Goal: Task Accomplishment & Management: Use online tool/utility

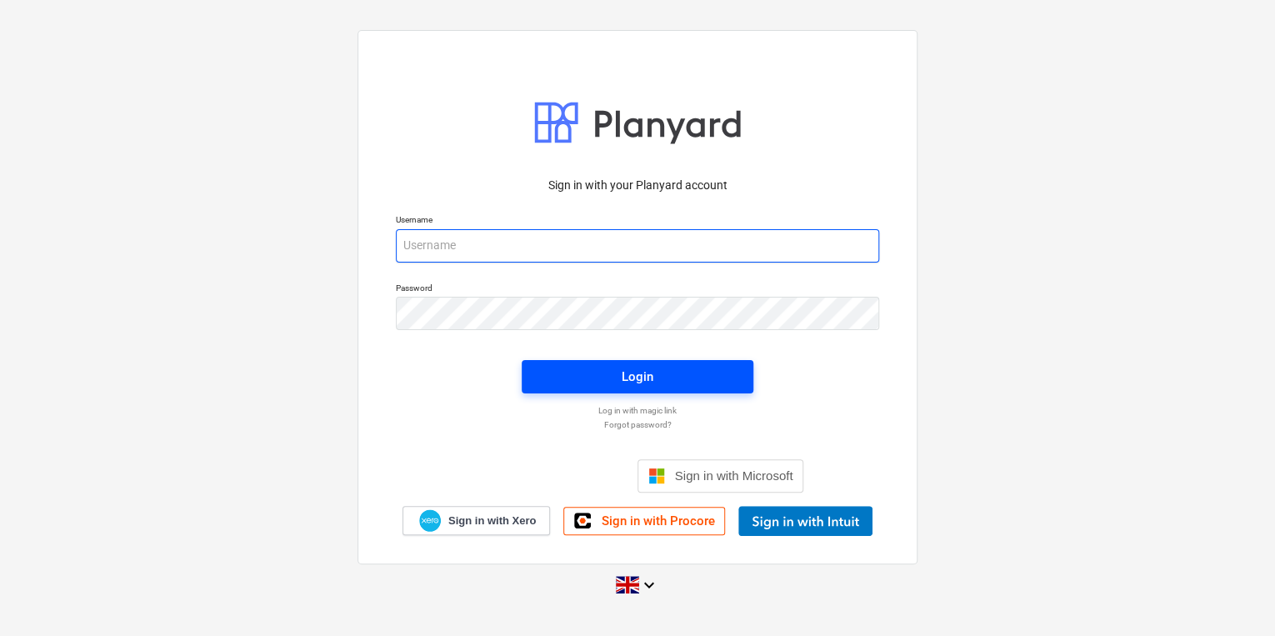
type input "[PERSON_NAME][EMAIL_ADDRESS][PERSON_NAME][DOMAIN_NAME]"
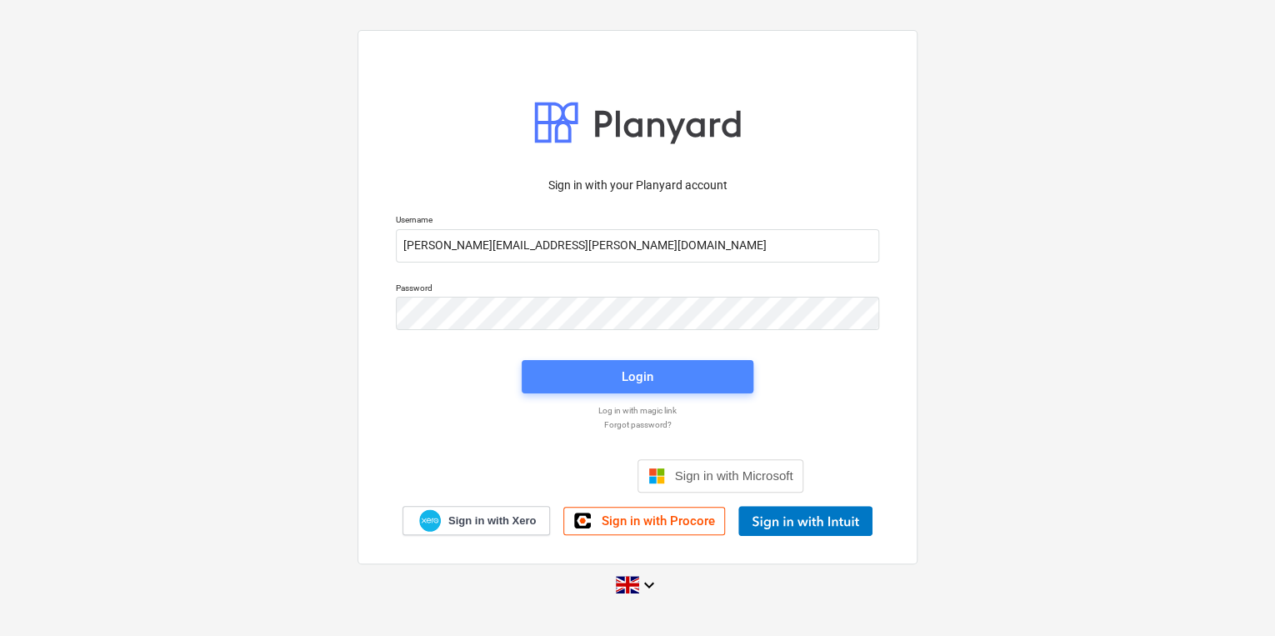
click at [524, 376] on button "Login" at bounding box center [638, 376] width 232 height 33
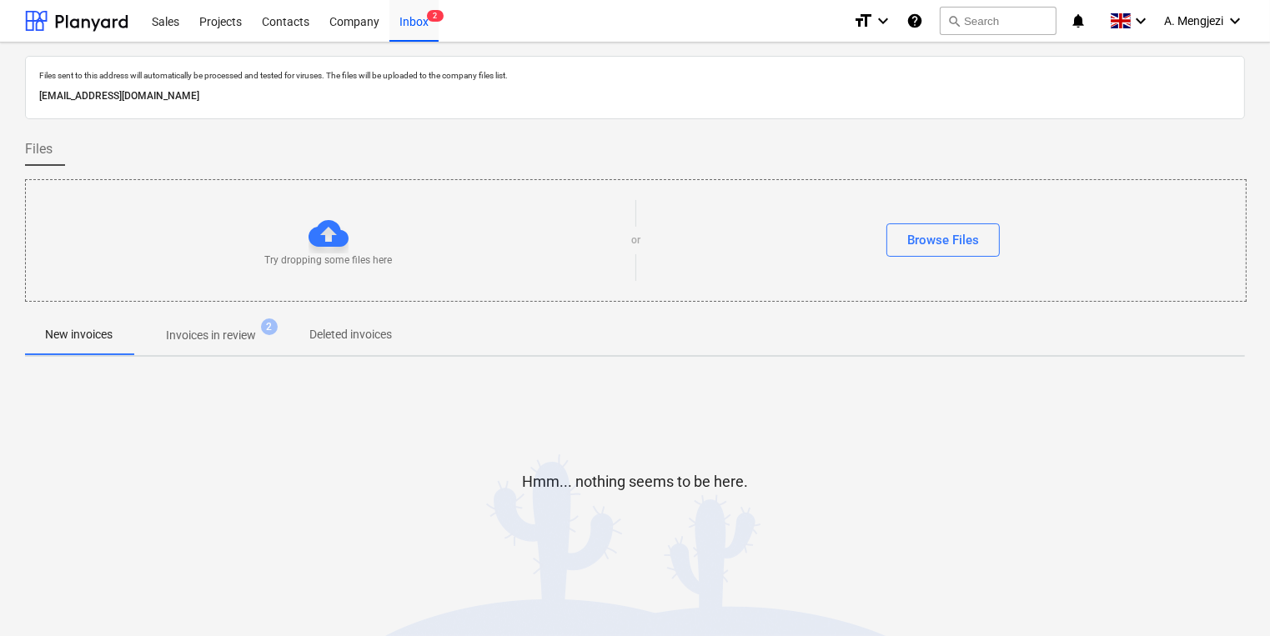
drag, startPoint x: 326, startPoint y: 443, endPoint x: 257, endPoint y: 387, distance: 89.4
click at [326, 443] on div "Hmm... nothing seems to be here." at bounding box center [635, 495] width 1220 height 127
click at [190, 333] on p "Invoices in review" at bounding box center [211, 336] width 90 height 18
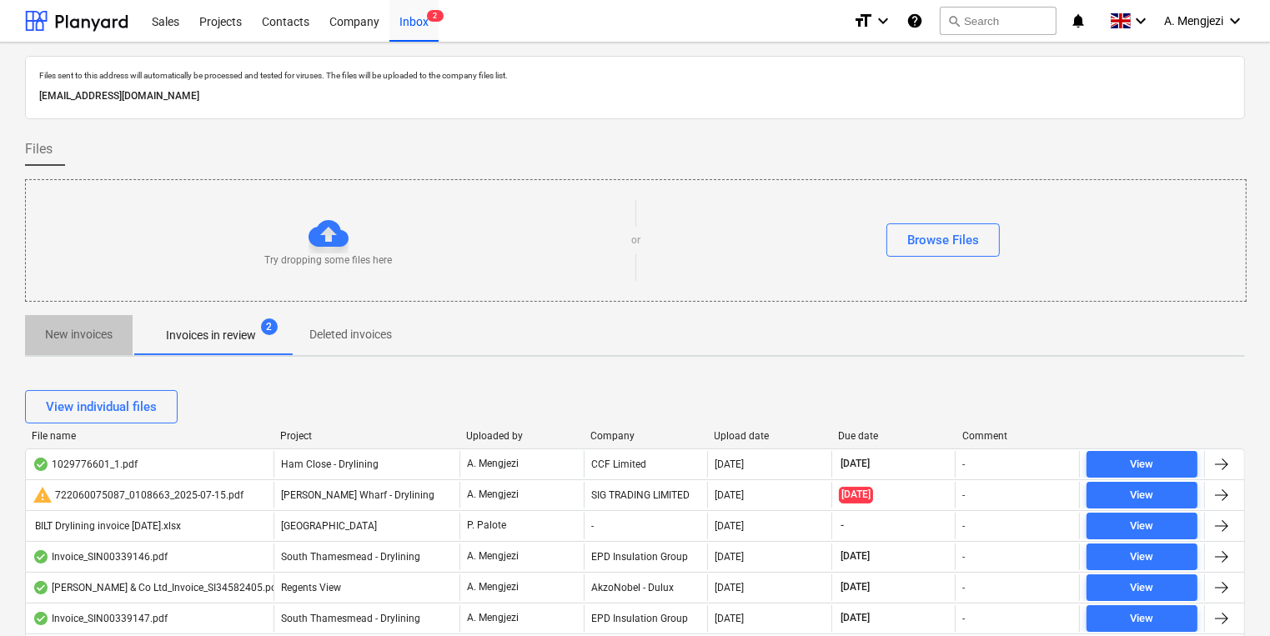
click at [61, 349] on button "New invoices" at bounding box center [79, 335] width 108 height 40
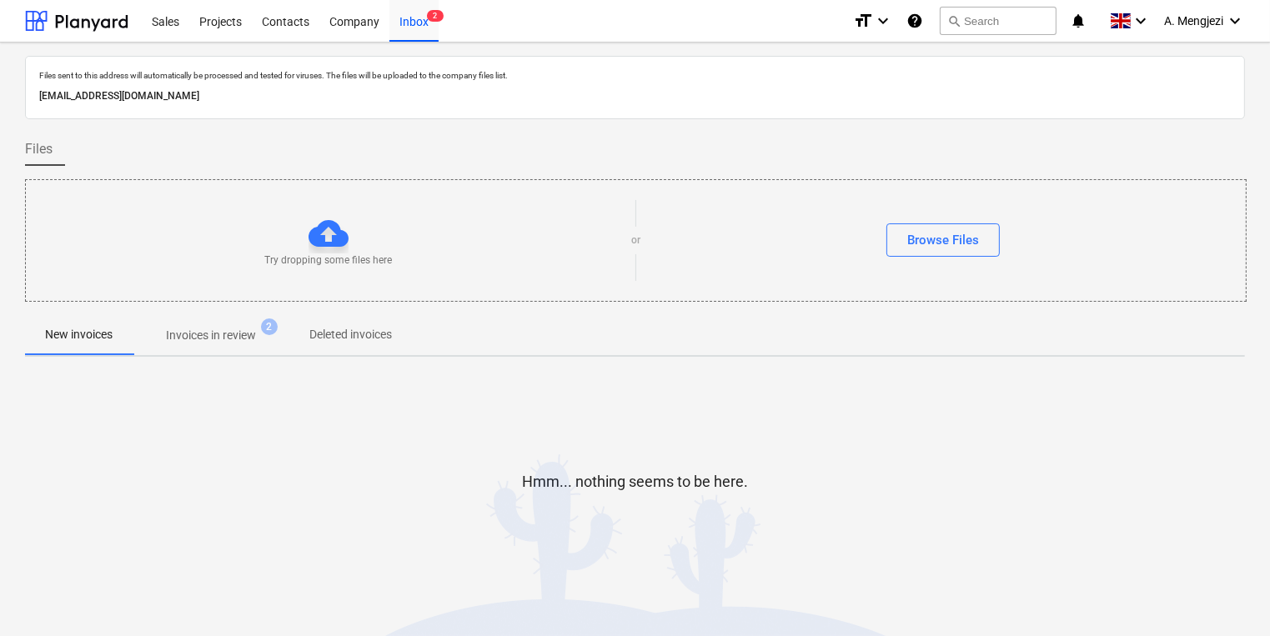
drag, startPoint x: 1089, startPoint y: 584, endPoint x: 1078, endPoint y: 604, distance: 22.8
click at [1078, 604] on div "Hmm... nothing seems to be here." at bounding box center [635, 495] width 1220 height 250
click at [948, 604] on div "Hmm... nothing seems to be here." at bounding box center [635, 495] width 1220 height 250
click at [250, 461] on div "Hmm... nothing seems to be here." at bounding box center [635, 495] width 1220 height 127
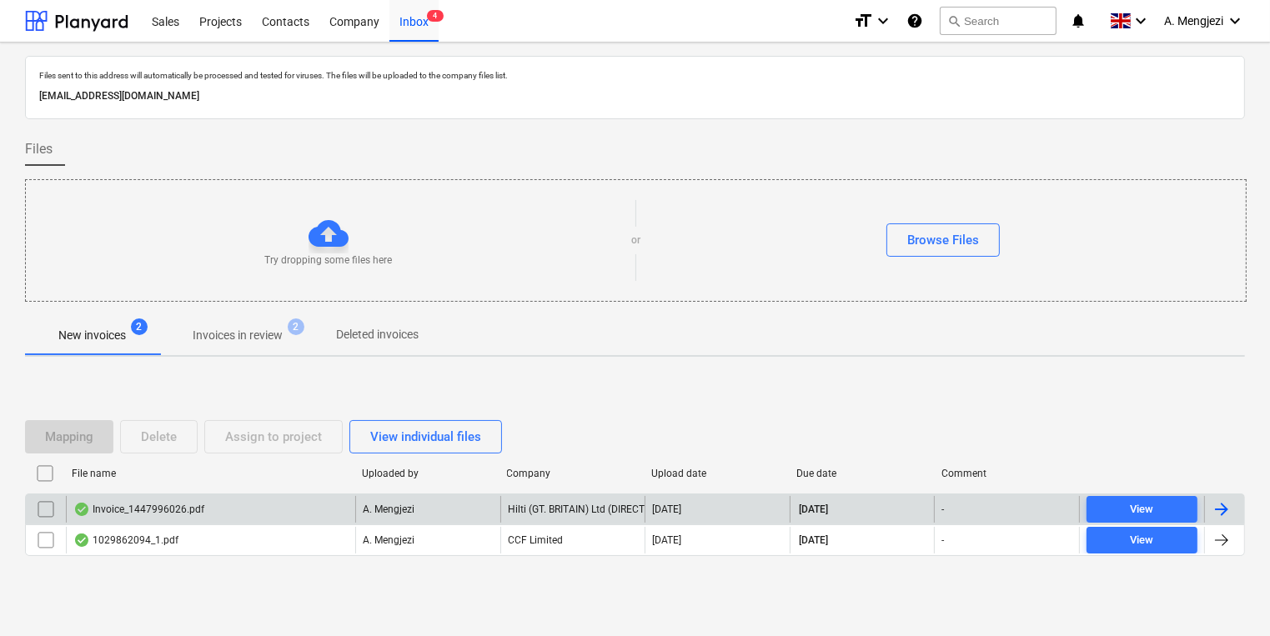
click at [273, 502] on div "Invoice_1447996026.pdf" at bounding box center [210, 509] width 289 height 27
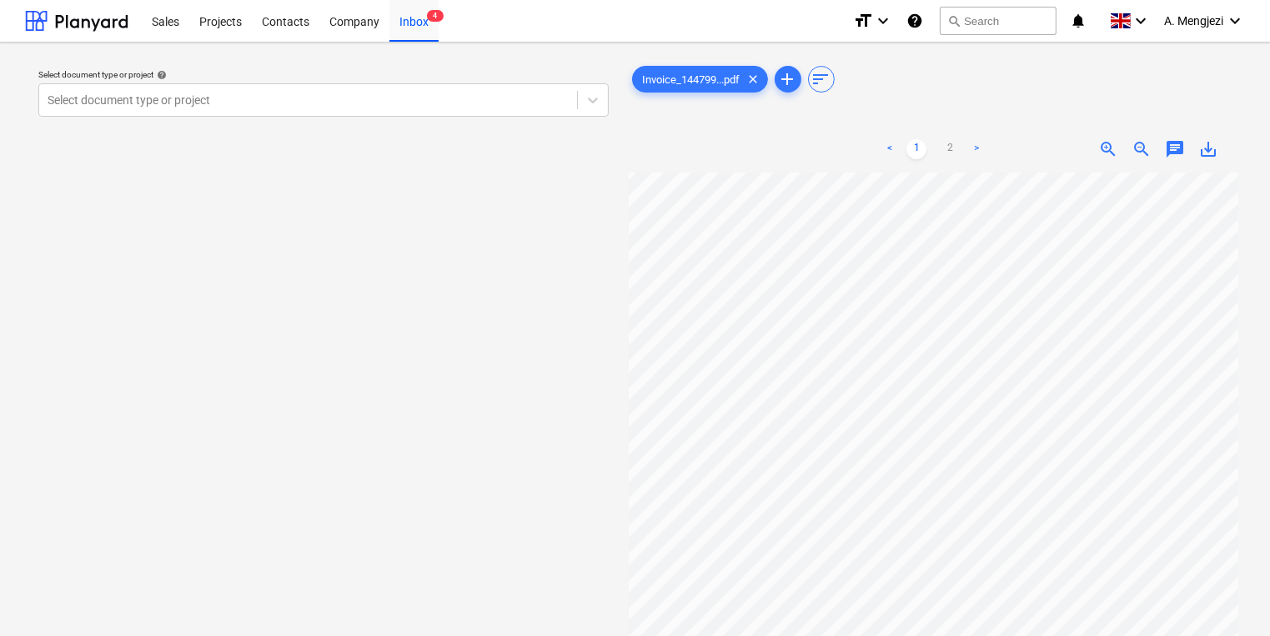
scroll to position [70, 18]
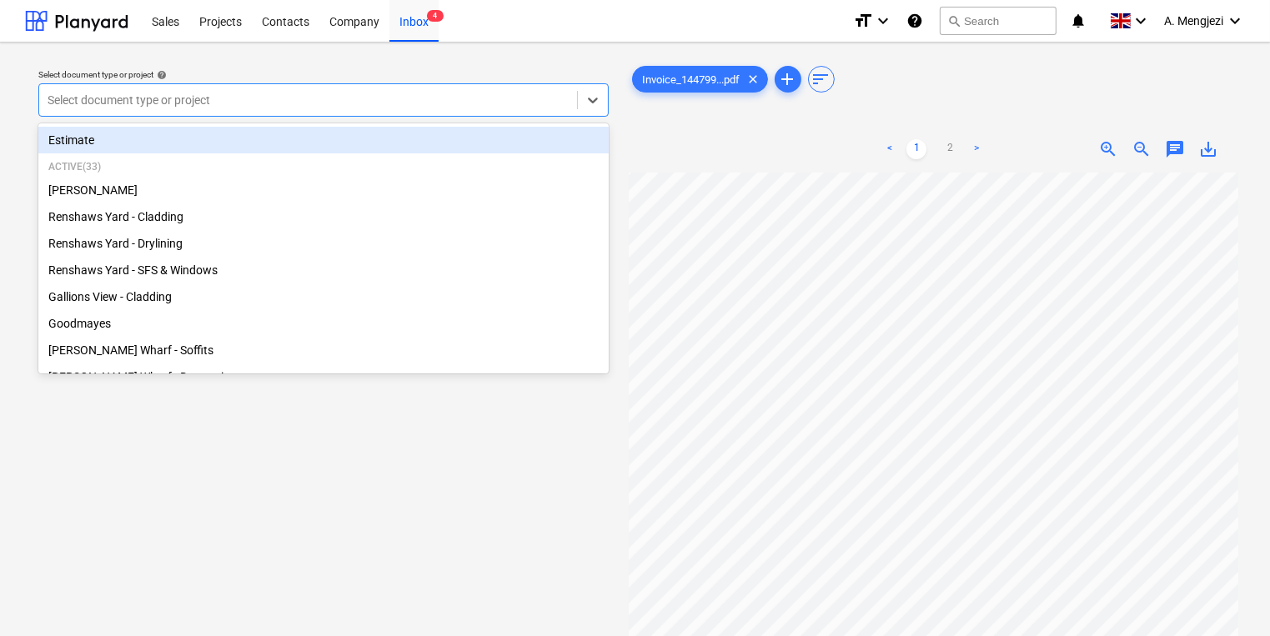
click at [393, 99] on div at bounding box center [308, 100] width 521 height 17
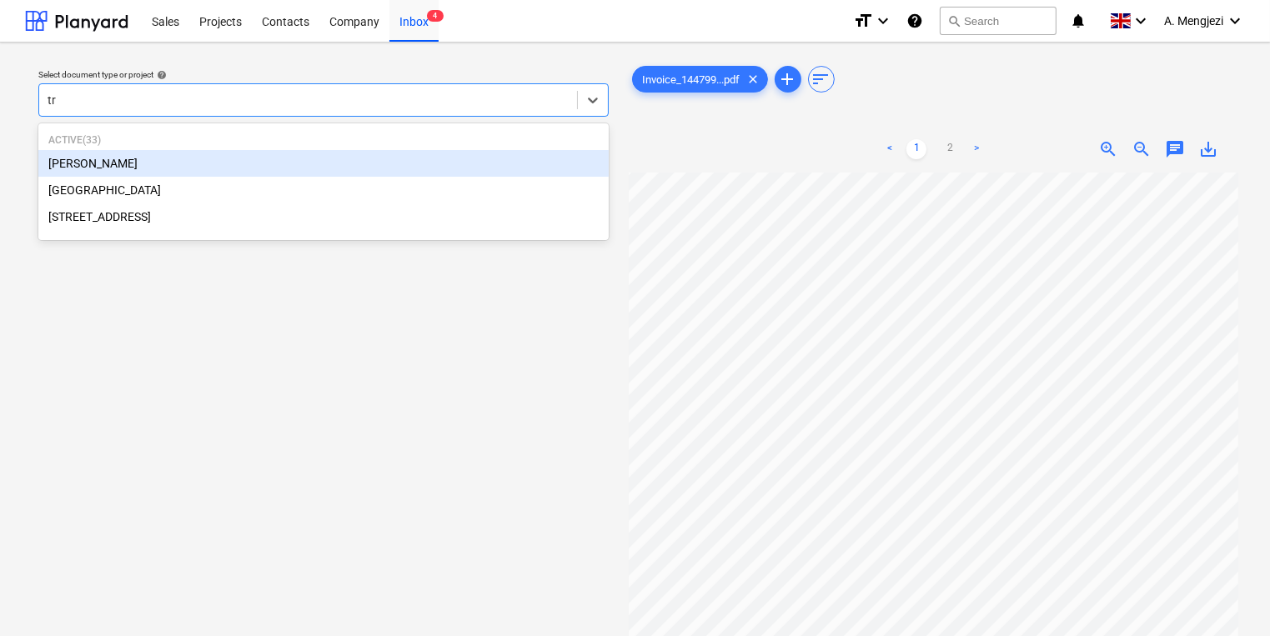
type input "tre"
click at [333, 164] on div "[PERSON_NAME]" at bounding box center [323, 163] width 570 height 27
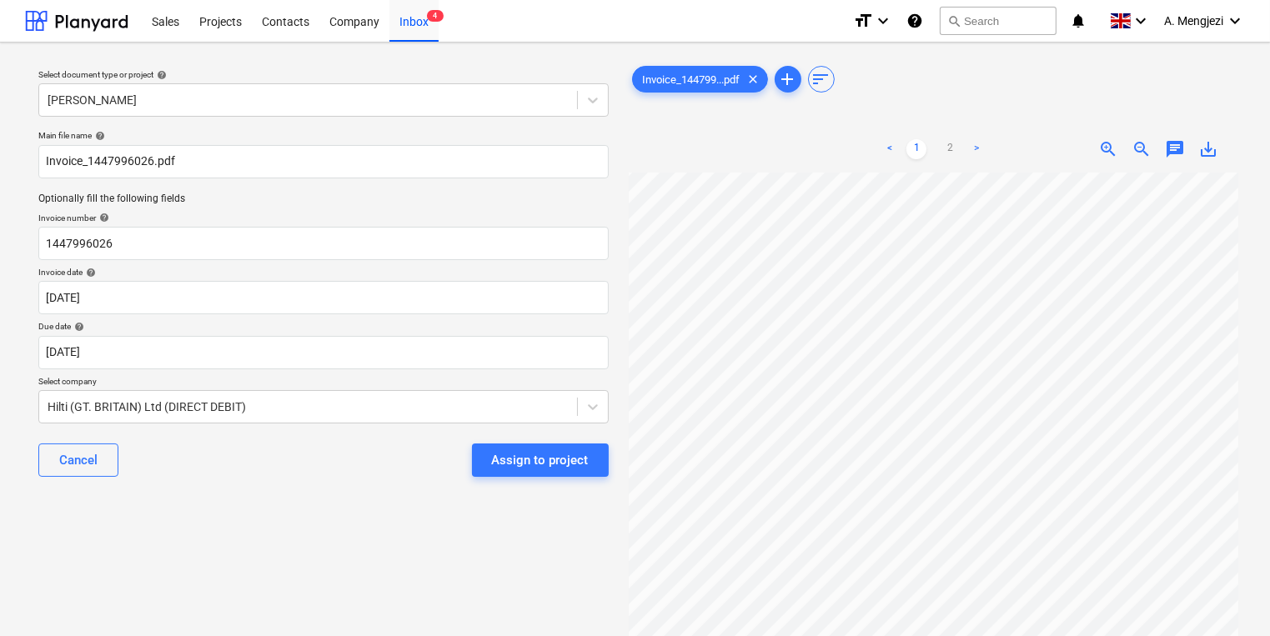
scroll to position [146, 0]
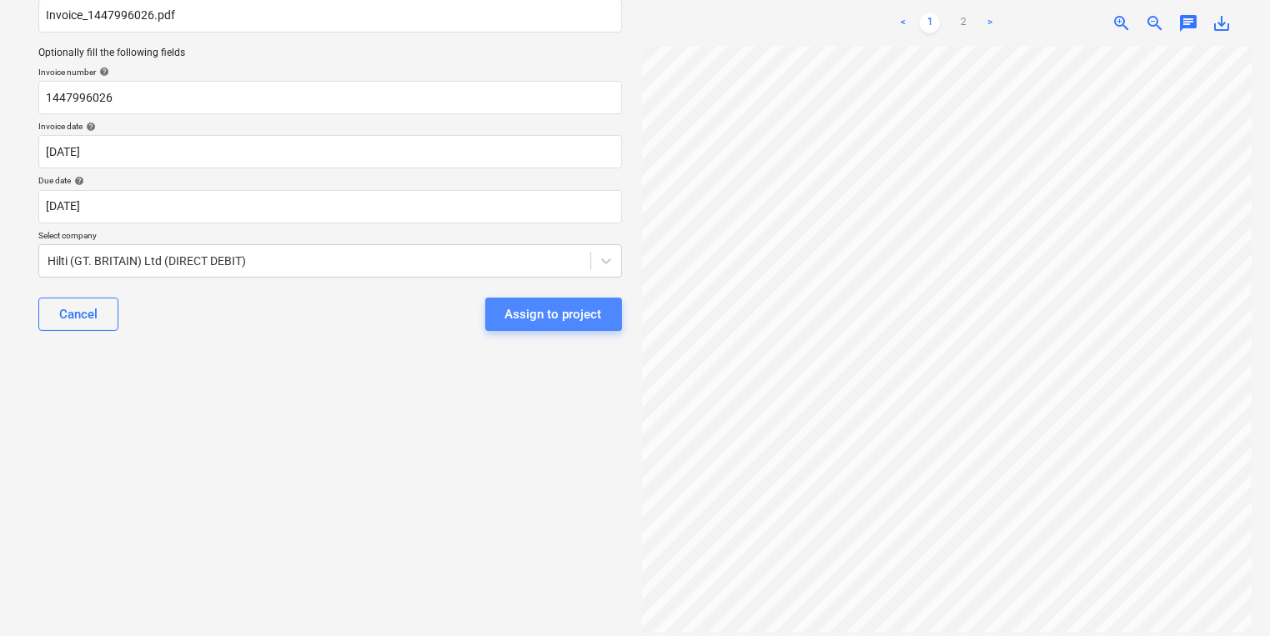
click at [596, 316] on div "Assign to project" at bounding box center [553, 314] width 97 height 22
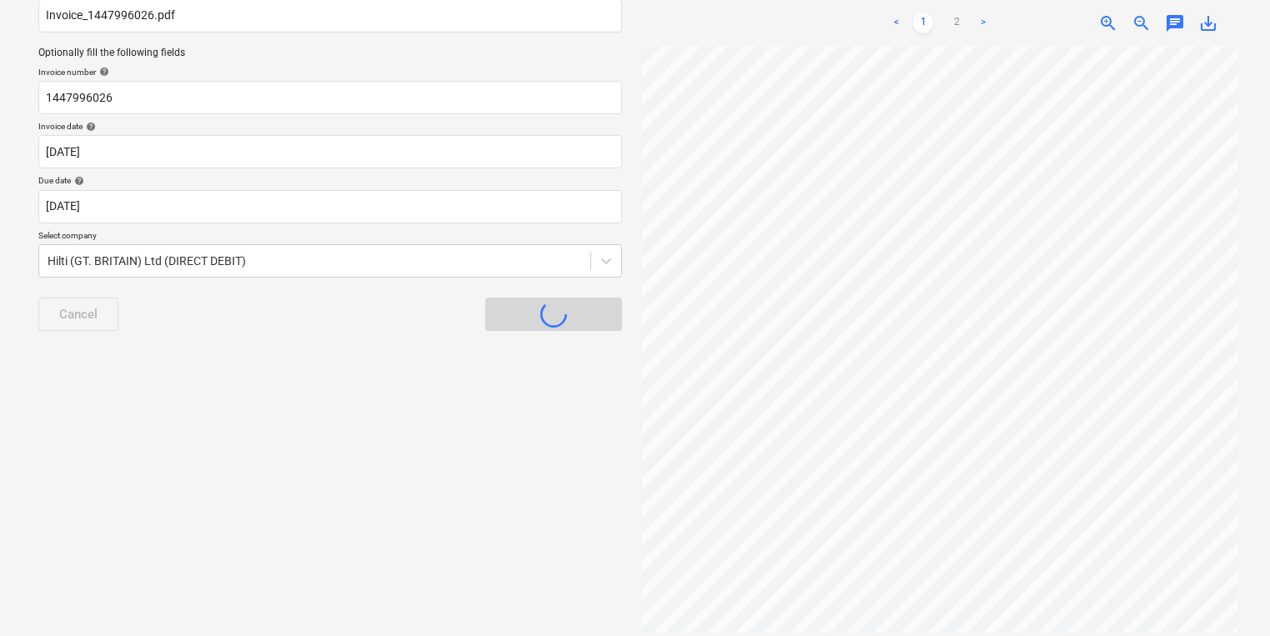
scroll to position [9, 0]
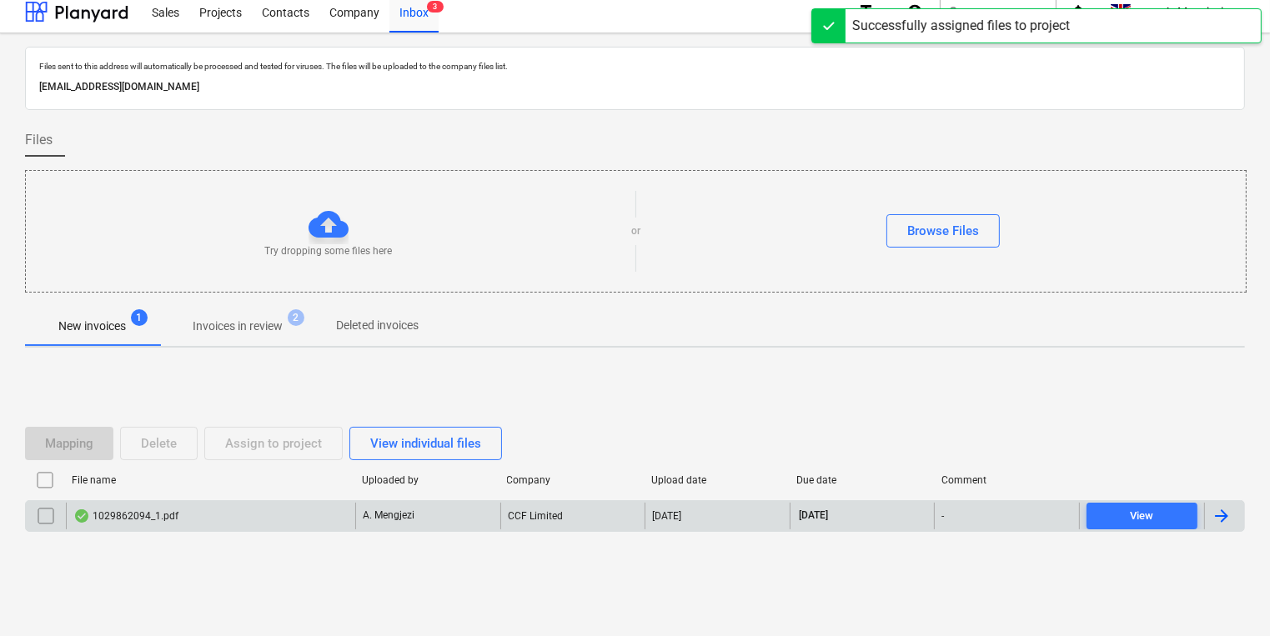
click at [387, 524] on div "A. Mengjezi" at bounding box center [427, 516] width 145 height 27
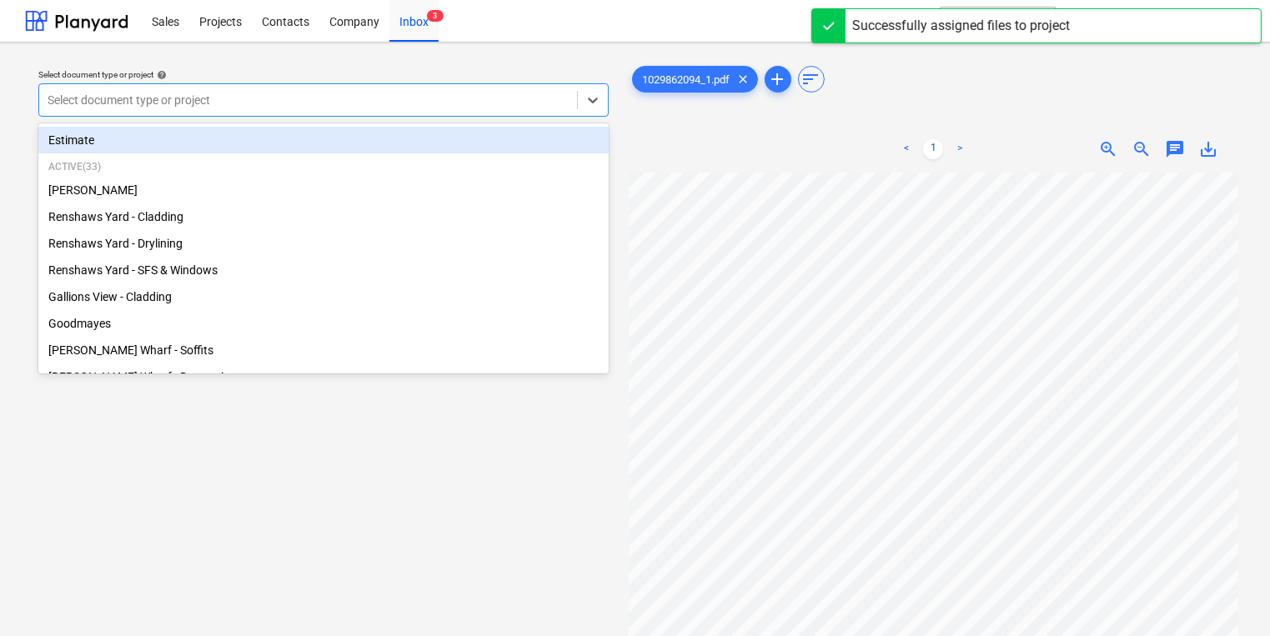
click at [178, 102] on div at bounding box center [308, 100] width 521 height 17
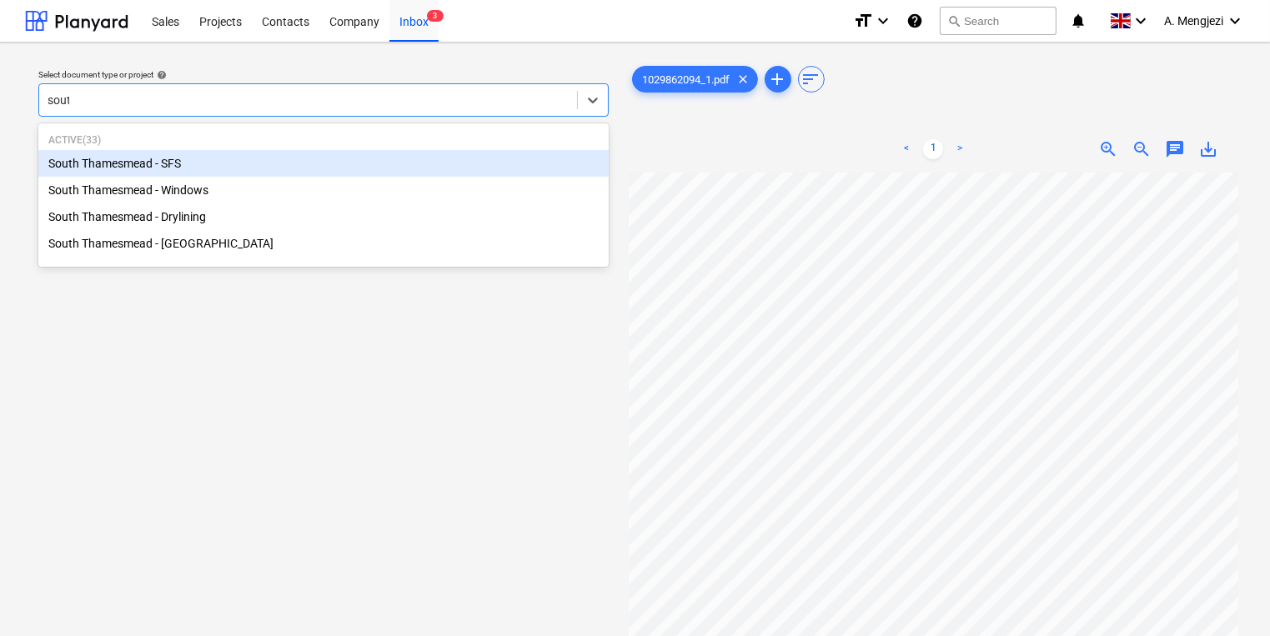
type input "south"
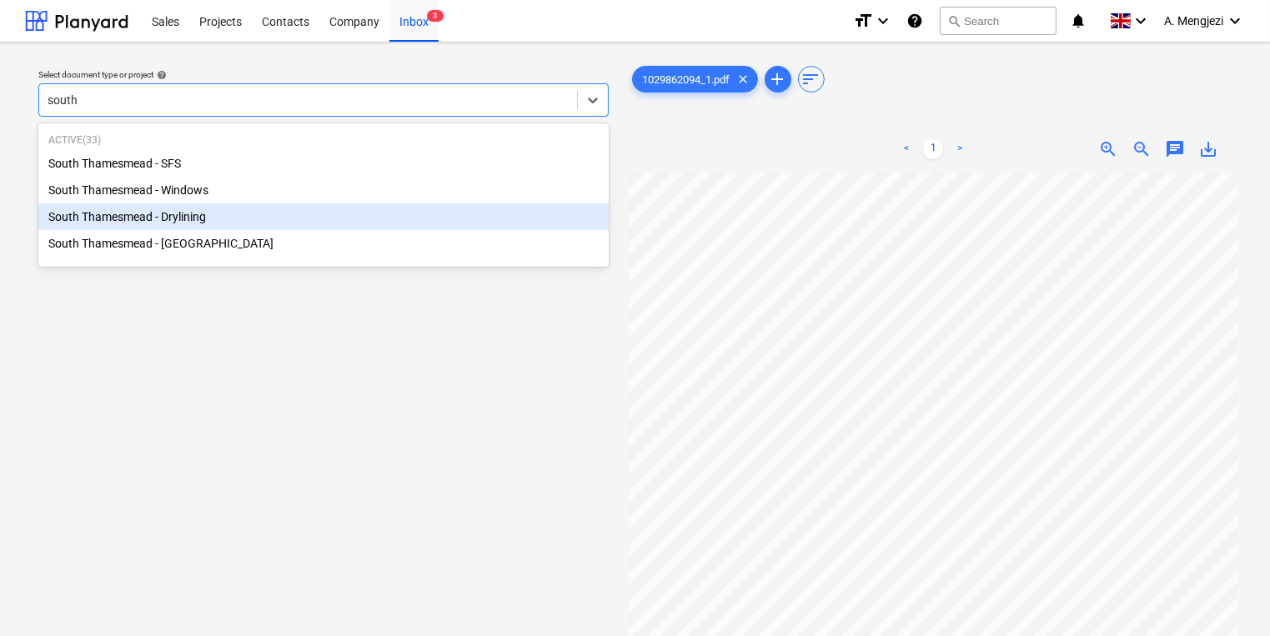
click at [191, 208] on div "South Thamesmead - Drylining" at bounding box center [323, 216] width 570 height 27
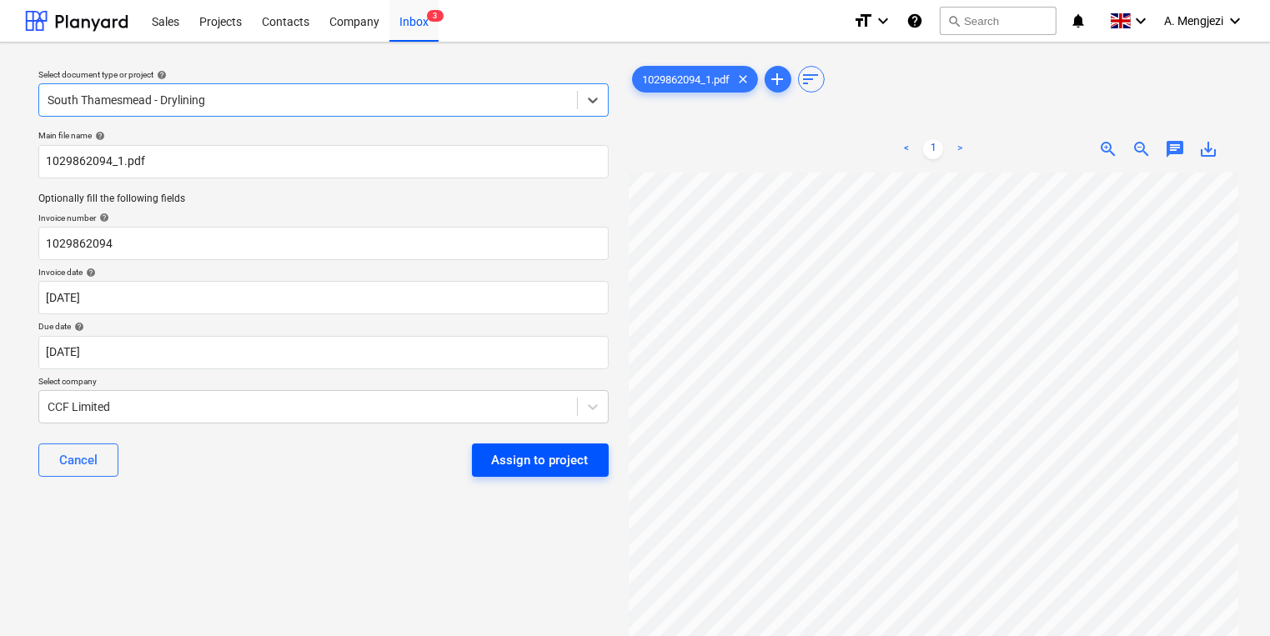
click at [544, 468] on div "Assign to project" at bounding box center [540, 460] width 97 height 22
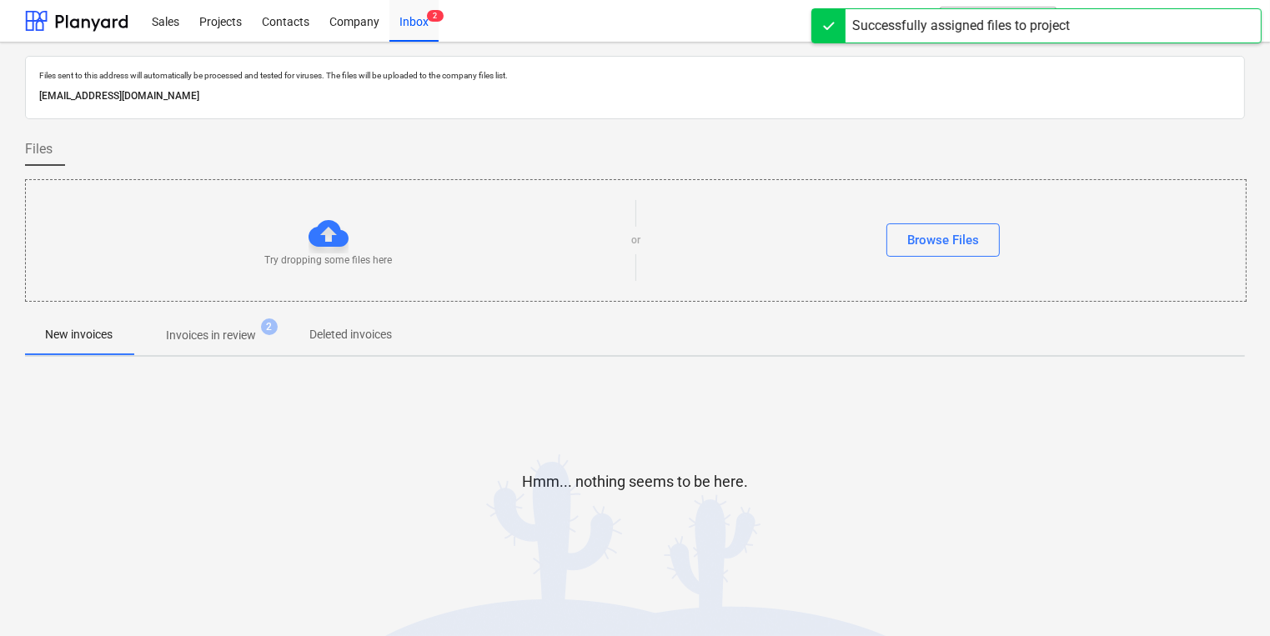
drag, startPoint x: 288, startPoint y: 322, endPoint x: 254, endPoint y: 322, distance: 34.2
click at [288, 322] on span "Invoices in review 2" at bounding box center [211, 335] width 157 height 30
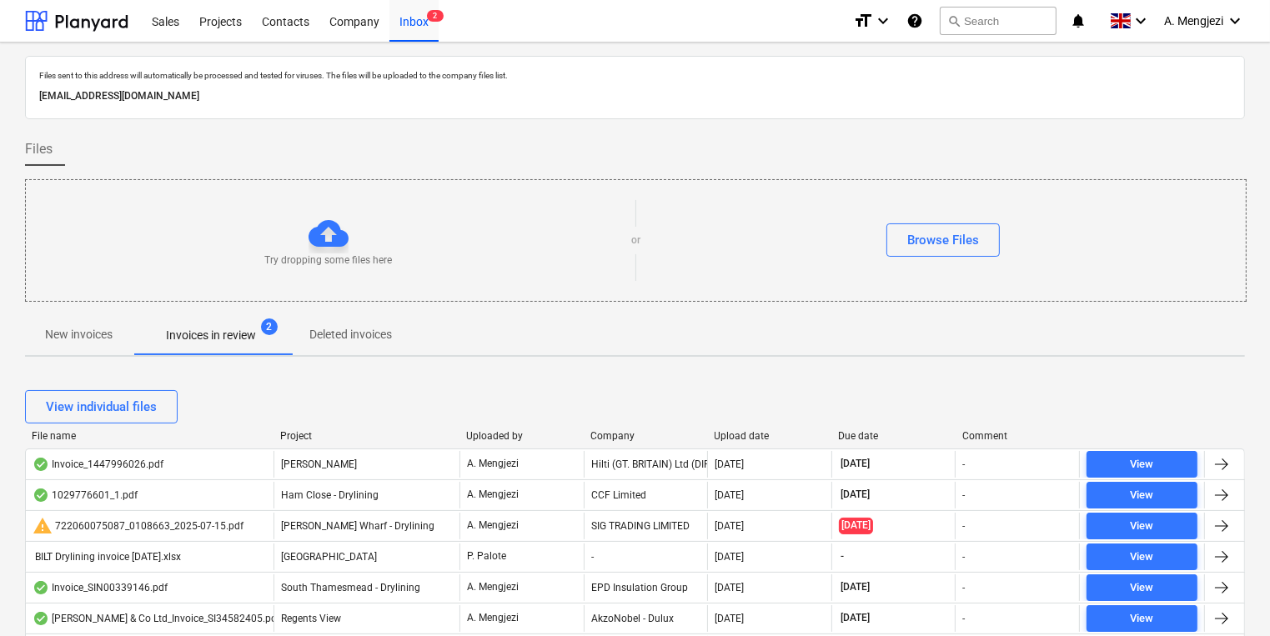
click at [616, 441] on div "File name Project Uploaded by Company Upload date Due date Comment" at bounding box center [635, 439] width 1220 height 18
click at [762, 430] on div "Upload date" at bounding box center [769, 436] width 111 height 12
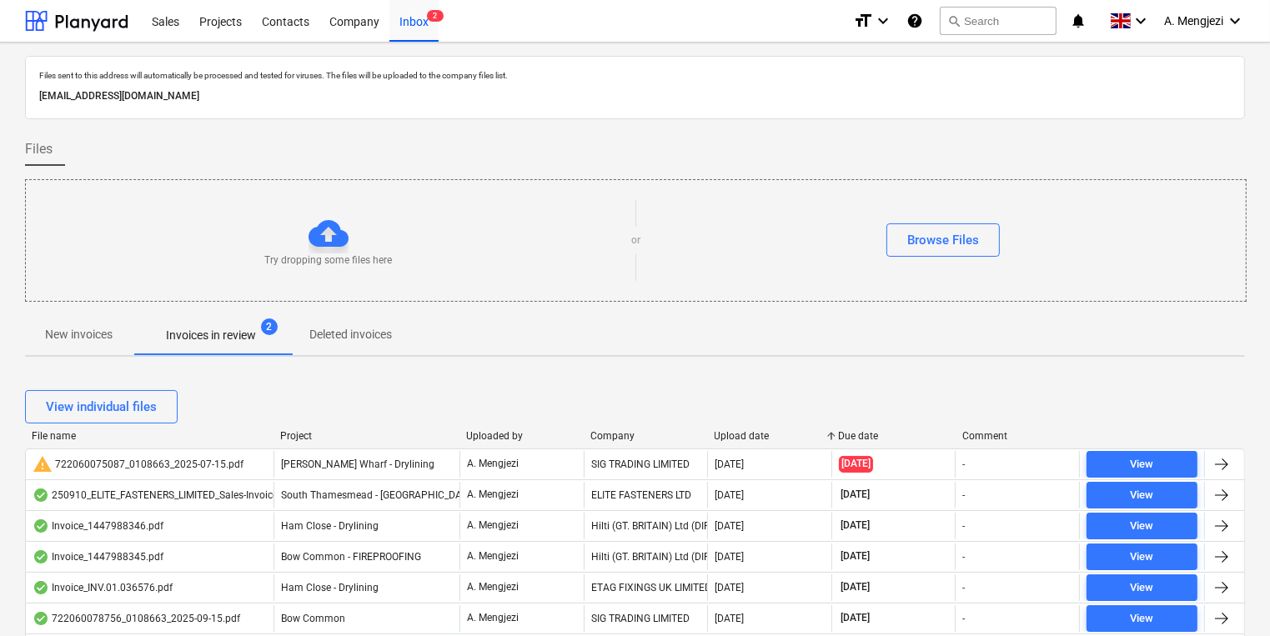
click at [762, 430] on div "Upload date" at bounding box center [769, 436] width 111 height 12
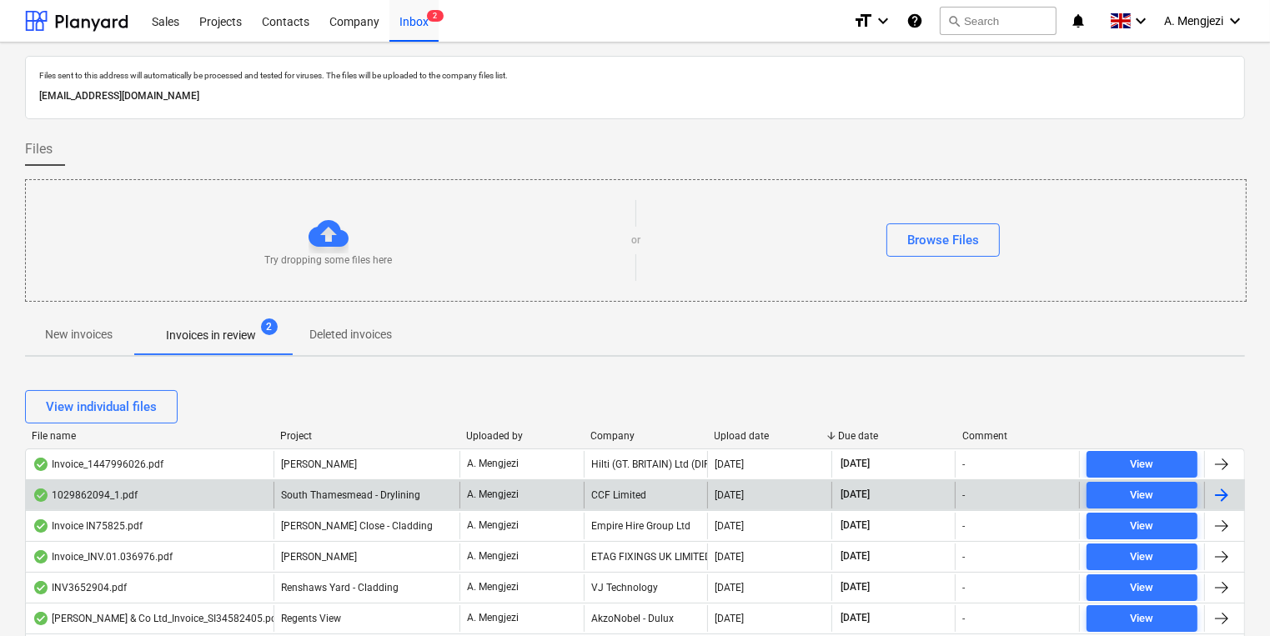
click at [657, 494] on div "CCF Limited" at bounding box center [646, 495] width 124 height 27
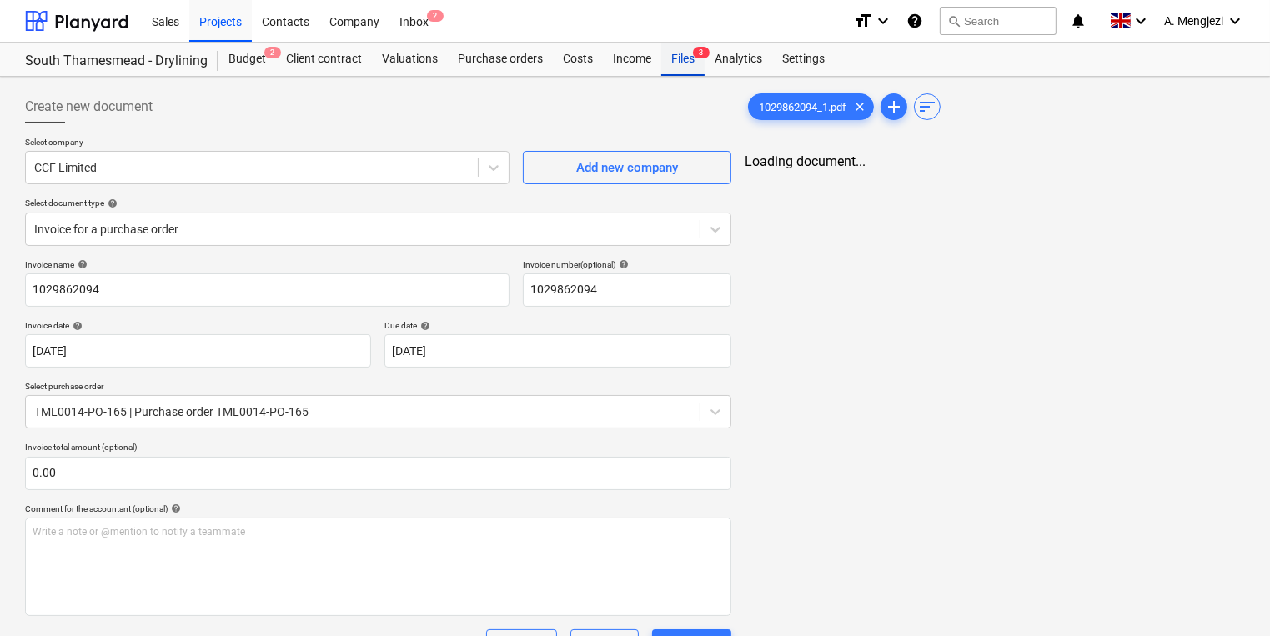
click at [686, 63] on div "Files 3" at bounding box center [682, 59] width 43 height 33
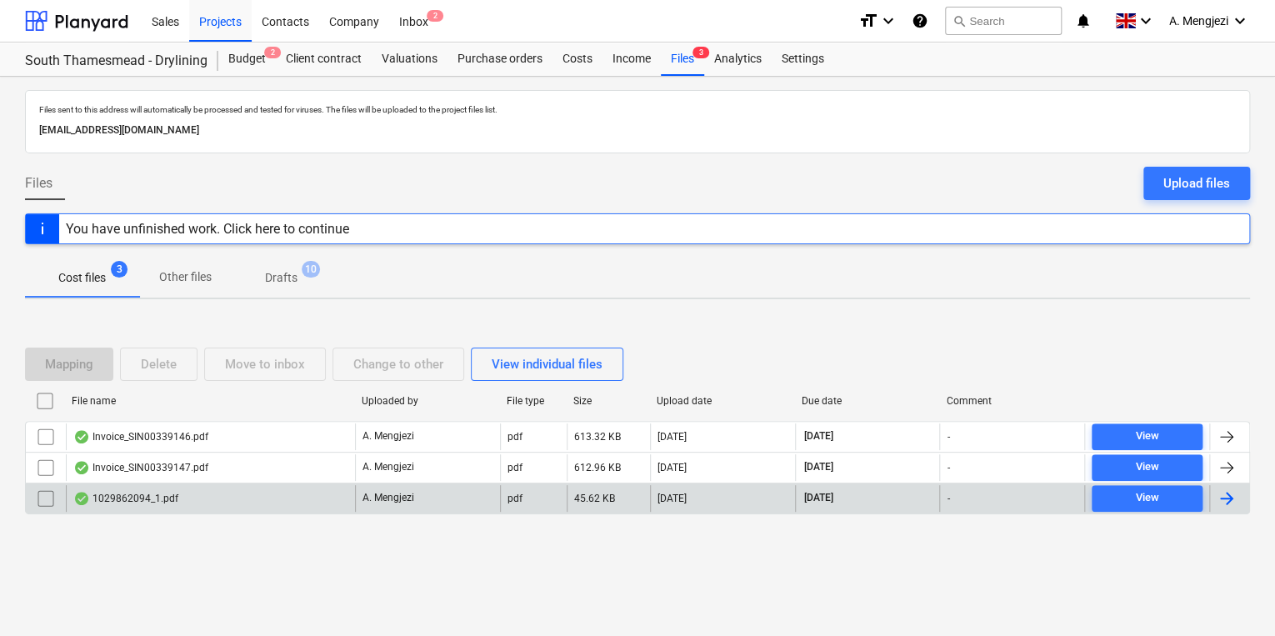
click at [238, 494] on div "1029862094_1.pdf" at bounding box center [210, 498] width 289 height 27
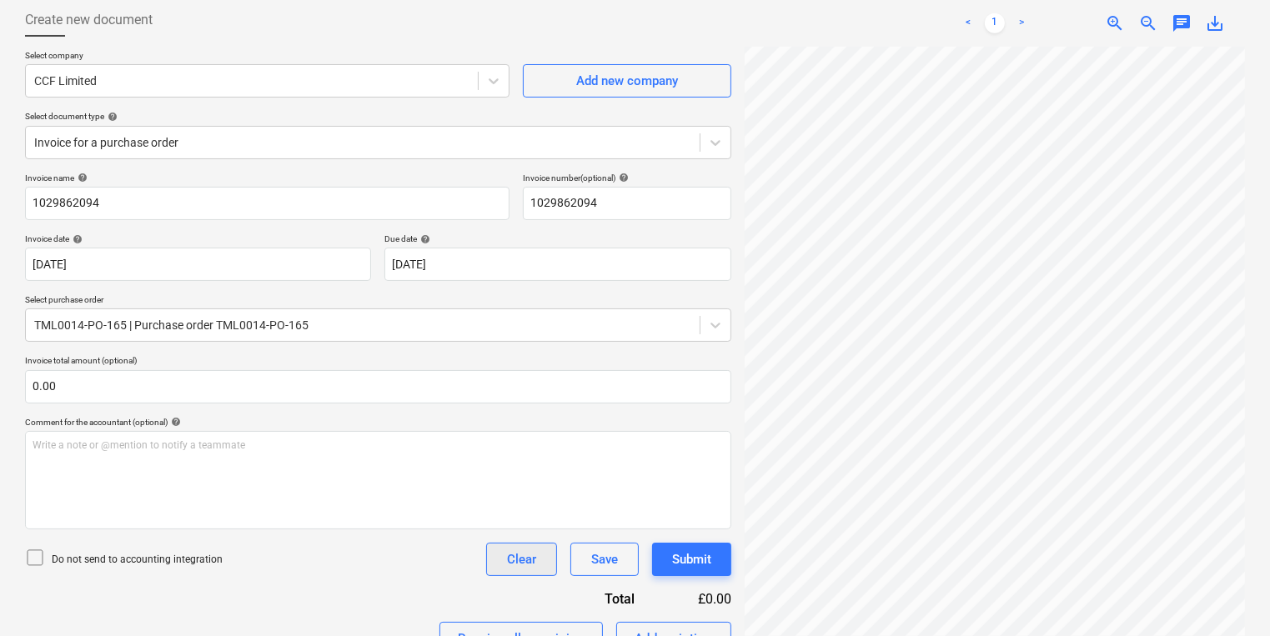
scroll to position [333, 0]
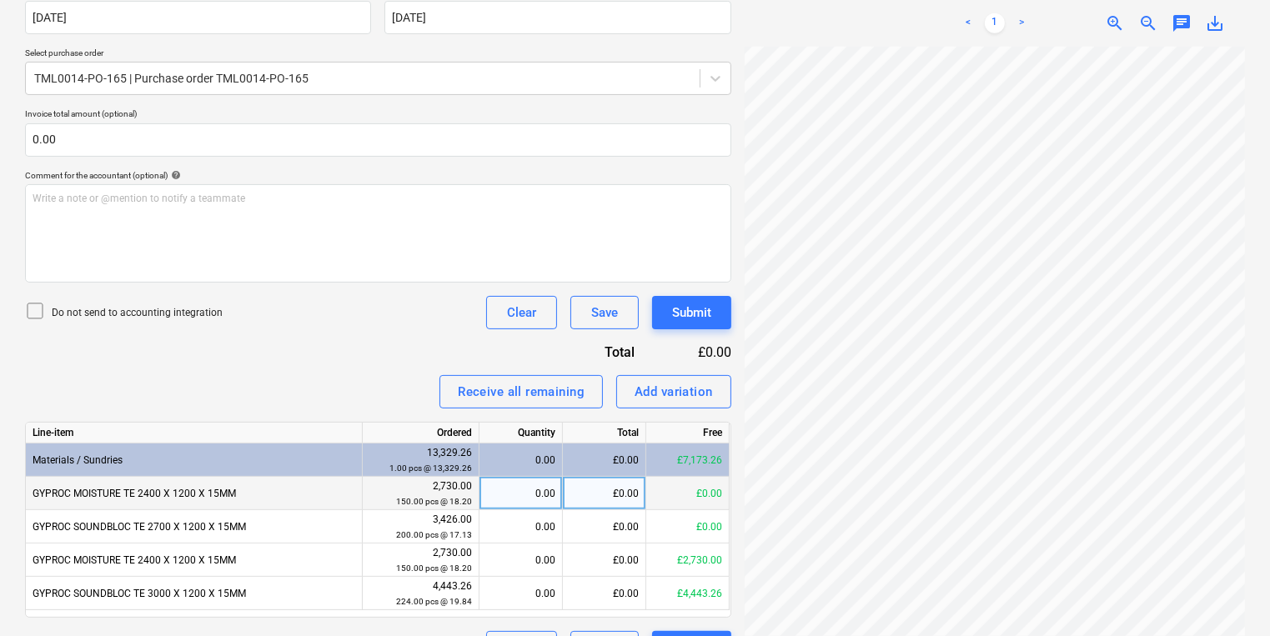
click at [543, 481] on div "0.00" at bounding box center [520, 493] width 69 height 33
type input "150"
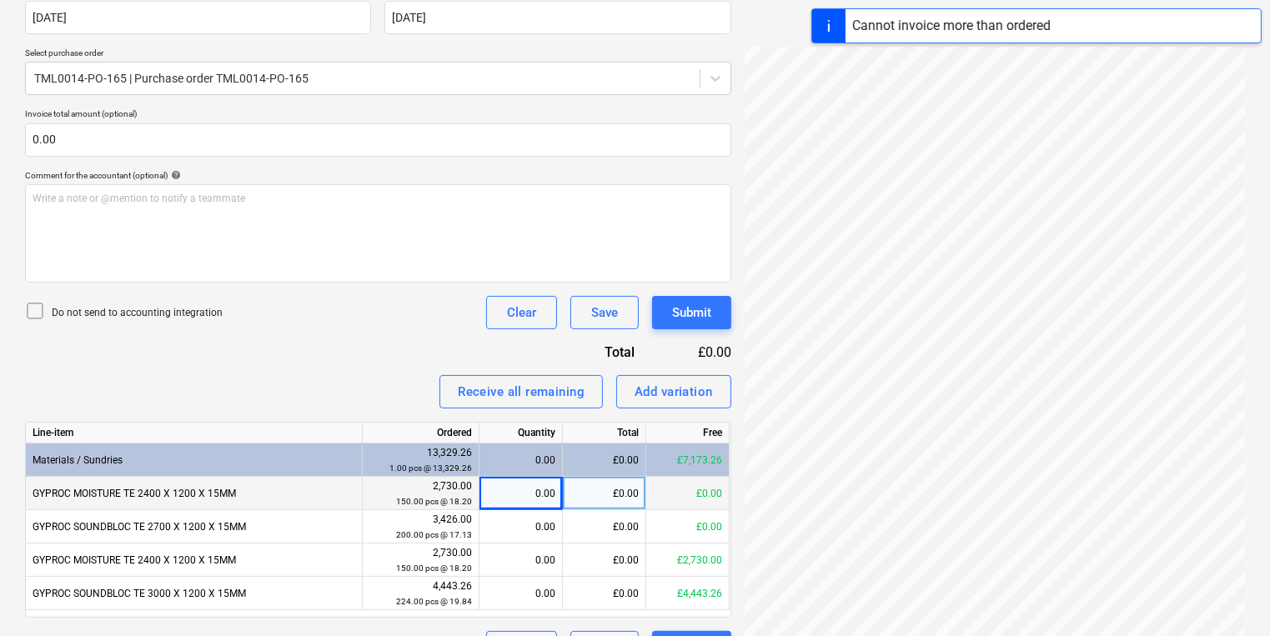
click at [538, 484] on div "0.00" at bounding box center [520, 493] width 69 height 33
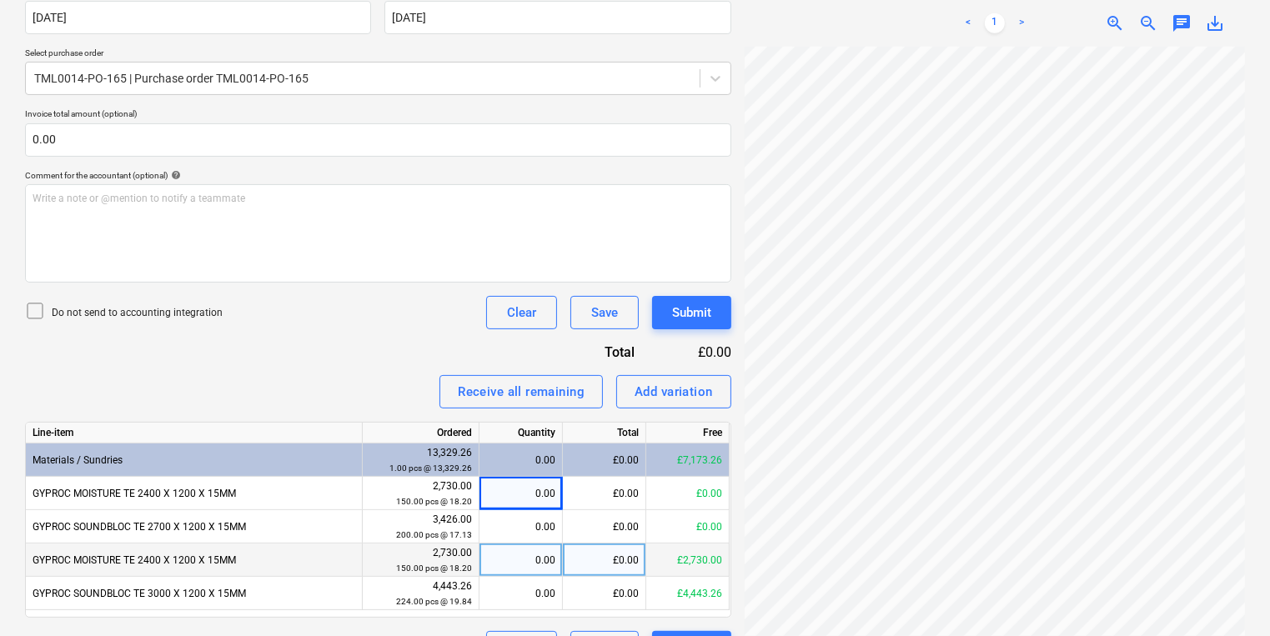
click at [539, 562] on div "0.00" at bounding box center [520, 560] width 69 height 33
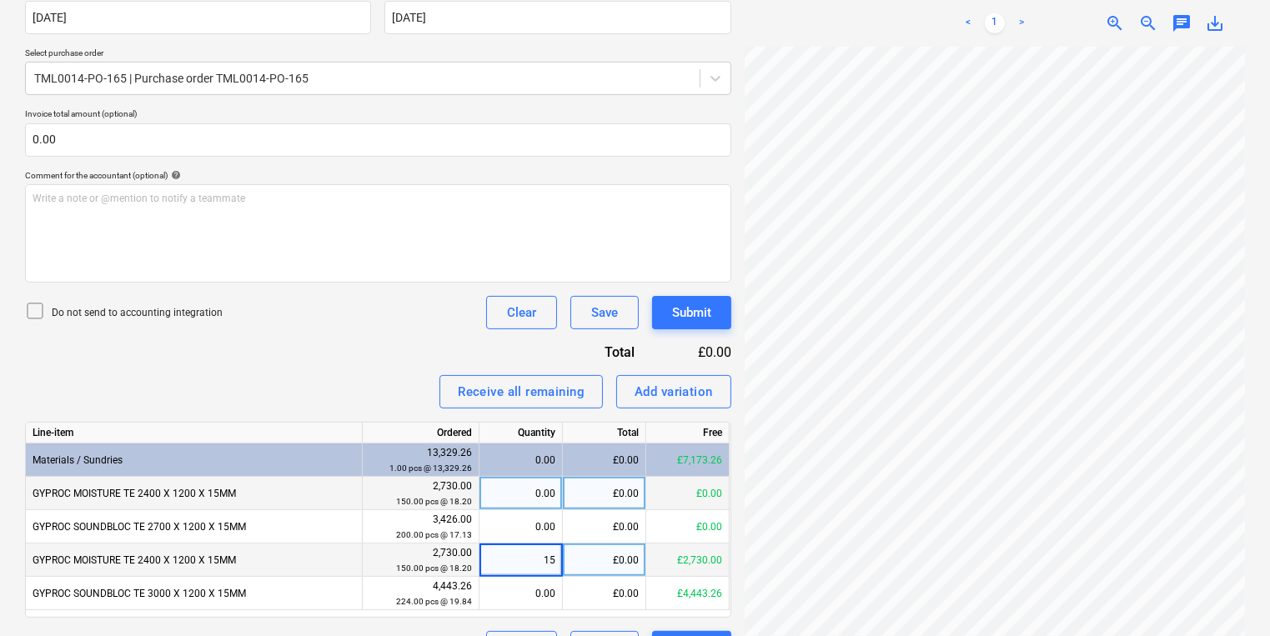
type input "150"
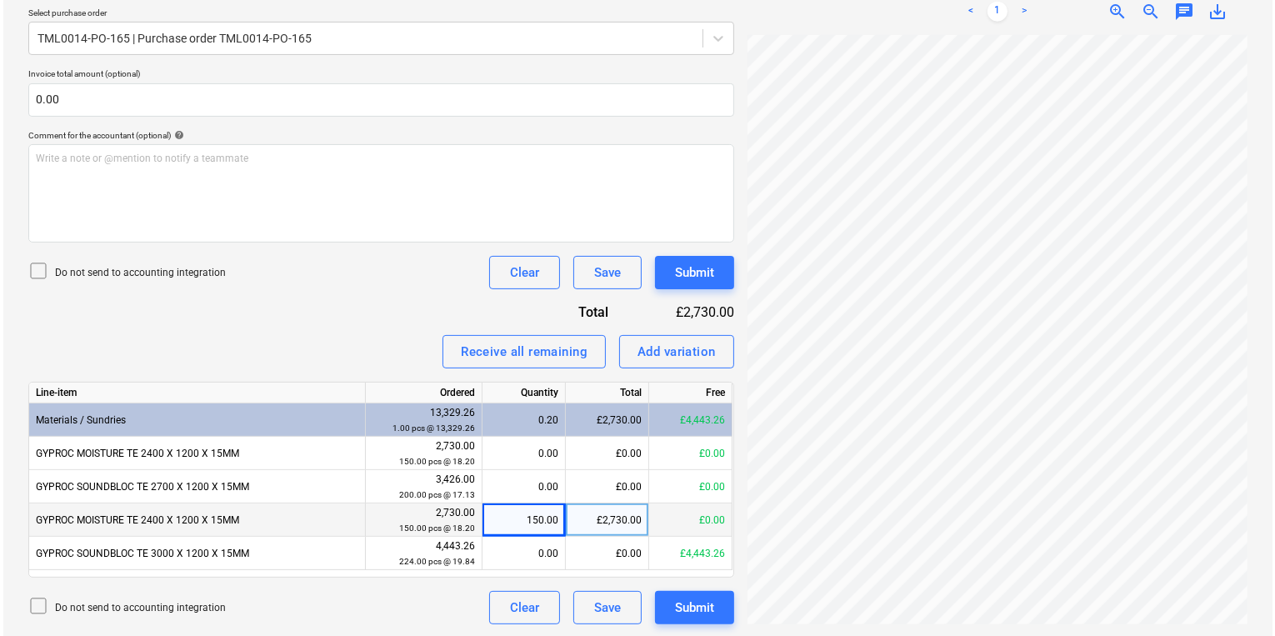
scroll to position [374, 0]
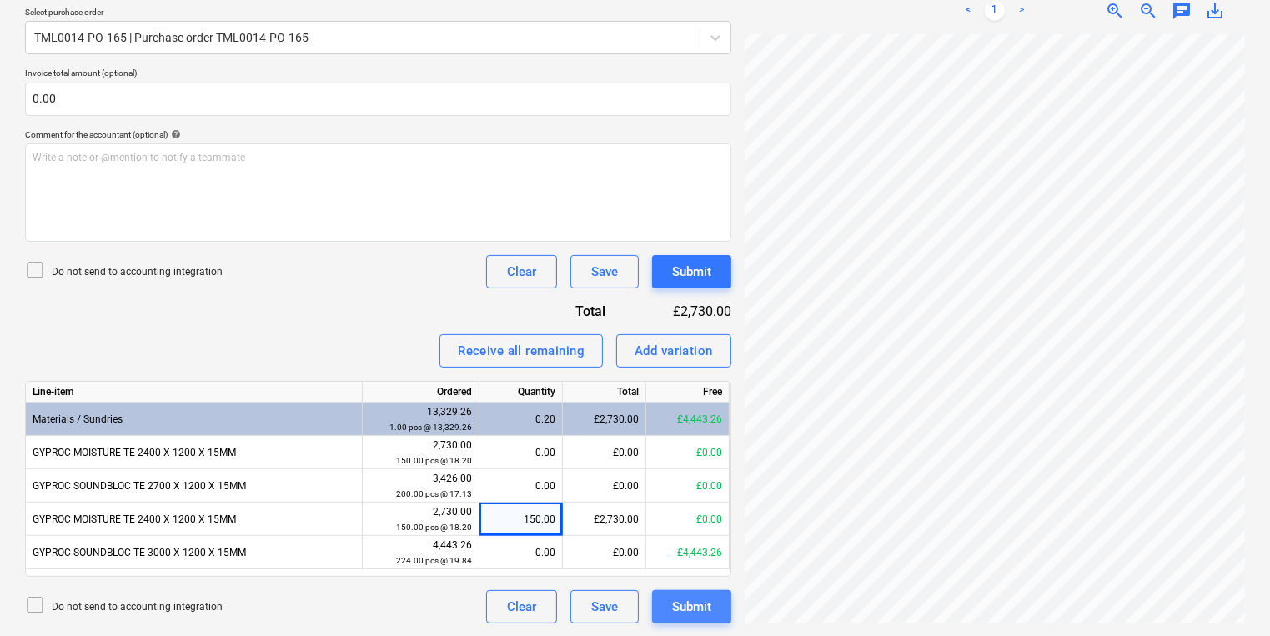
click at [699, 597] on div "Submit" at bounding box center [691, 607] width 39 height 22
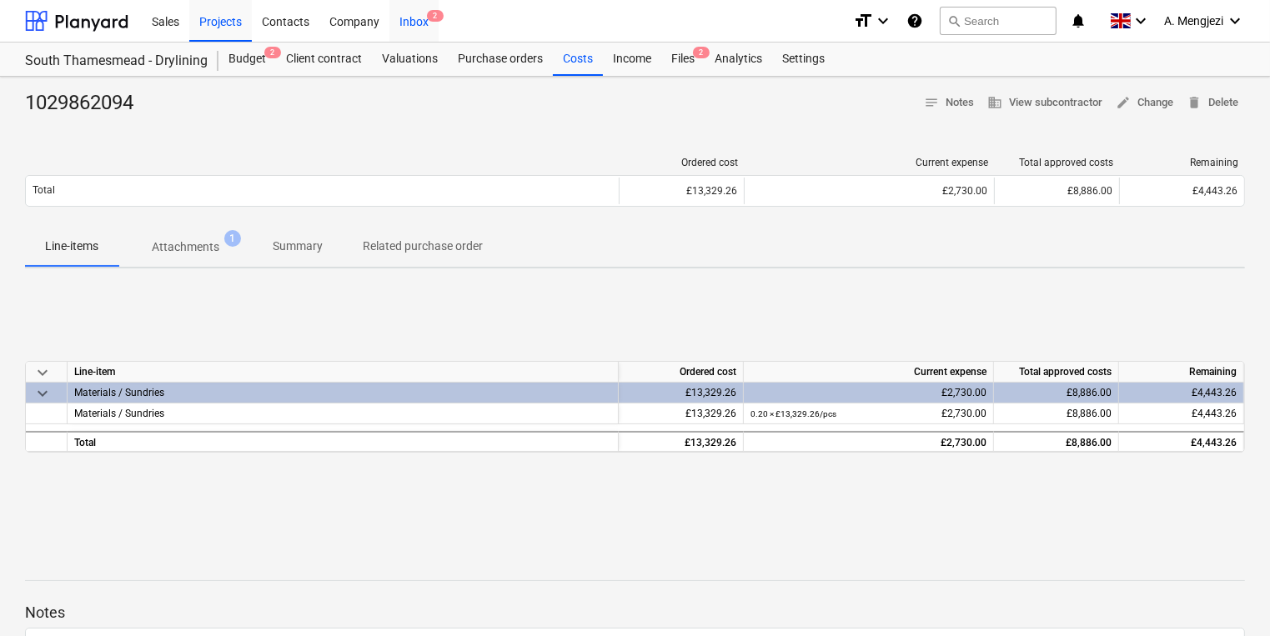
click at [423, 8] on div "Inbox 2" at bounding box center [413, 20] width 49 height 43
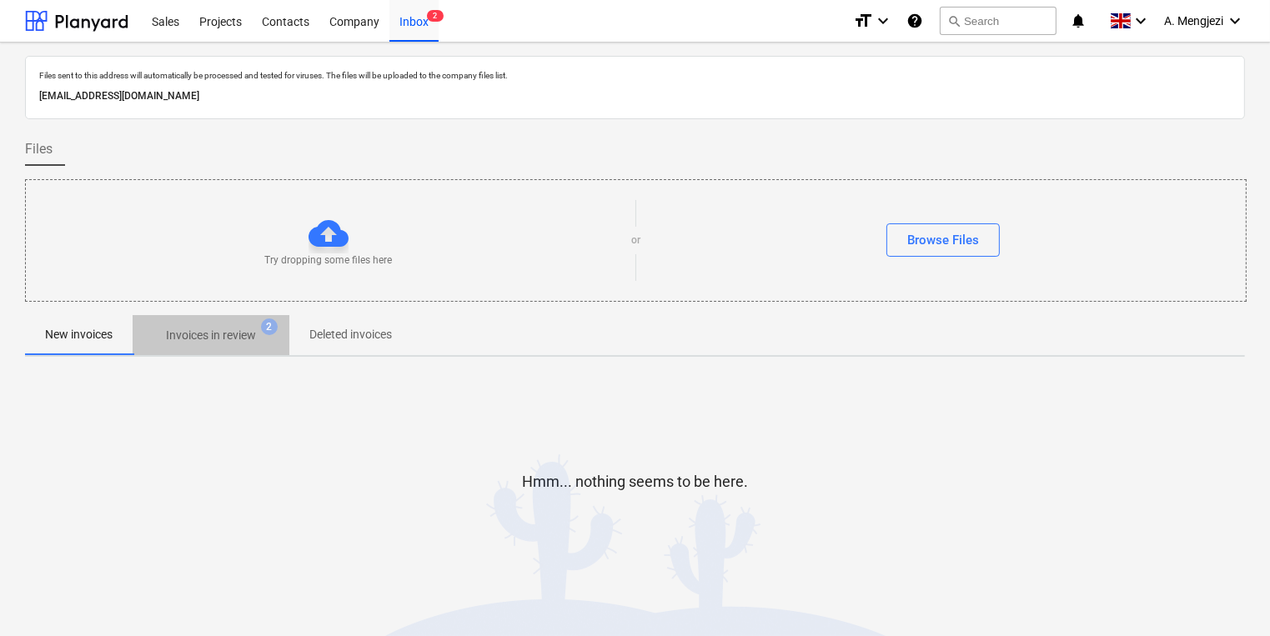
click at [238, 348] on span "Invoices in review 2" at bounding box center [211, 335] width 157 height 30
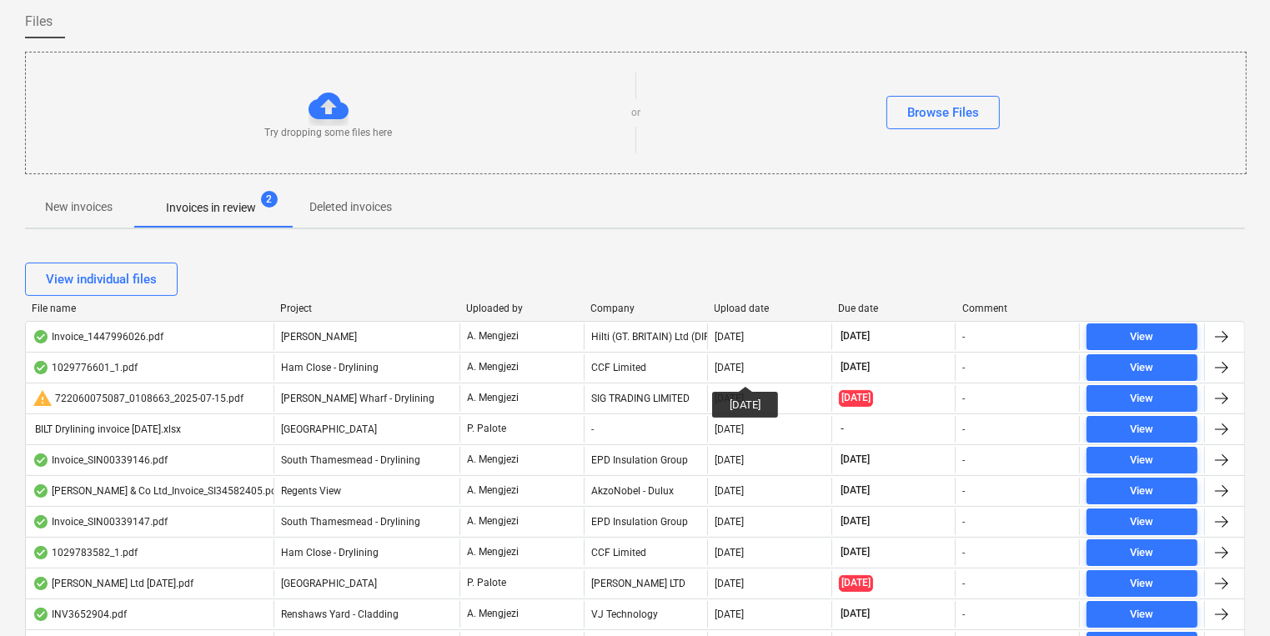
scroll to position [133, 0]
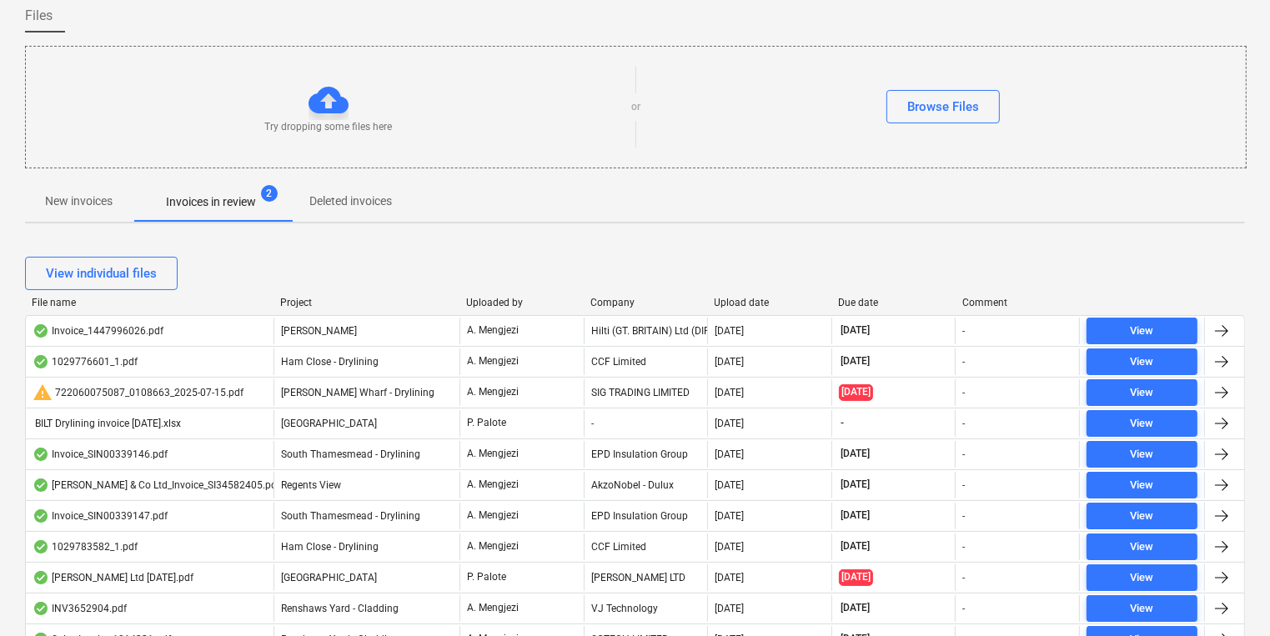
click at [628, 301] on div "Company" at bounding box center [645, 303] width 111 height 12
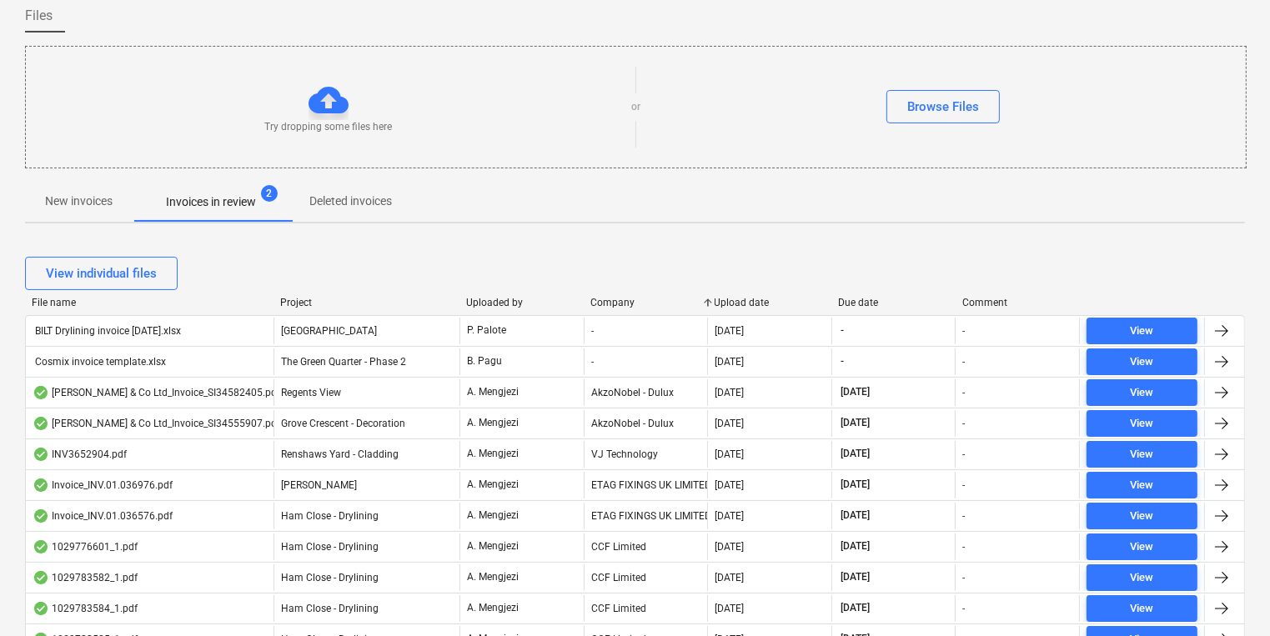
click at [288, 299] on div "Project" at bounding box center [366, 303] width 173 height 12
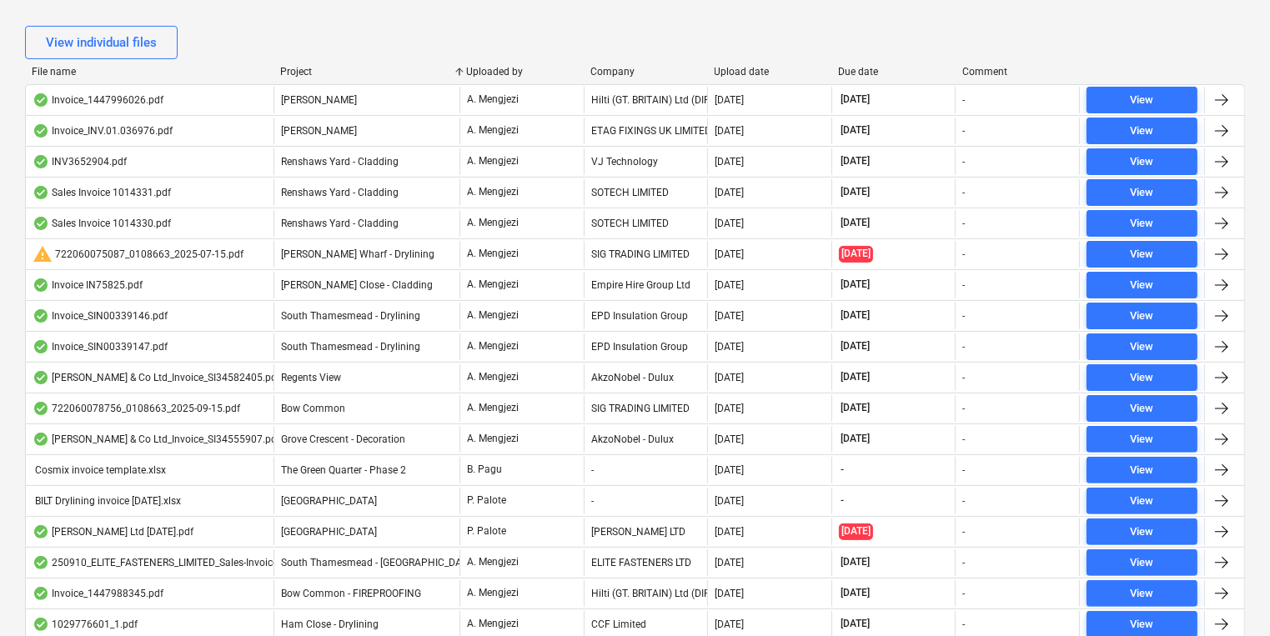
scroll to position [341, 0]
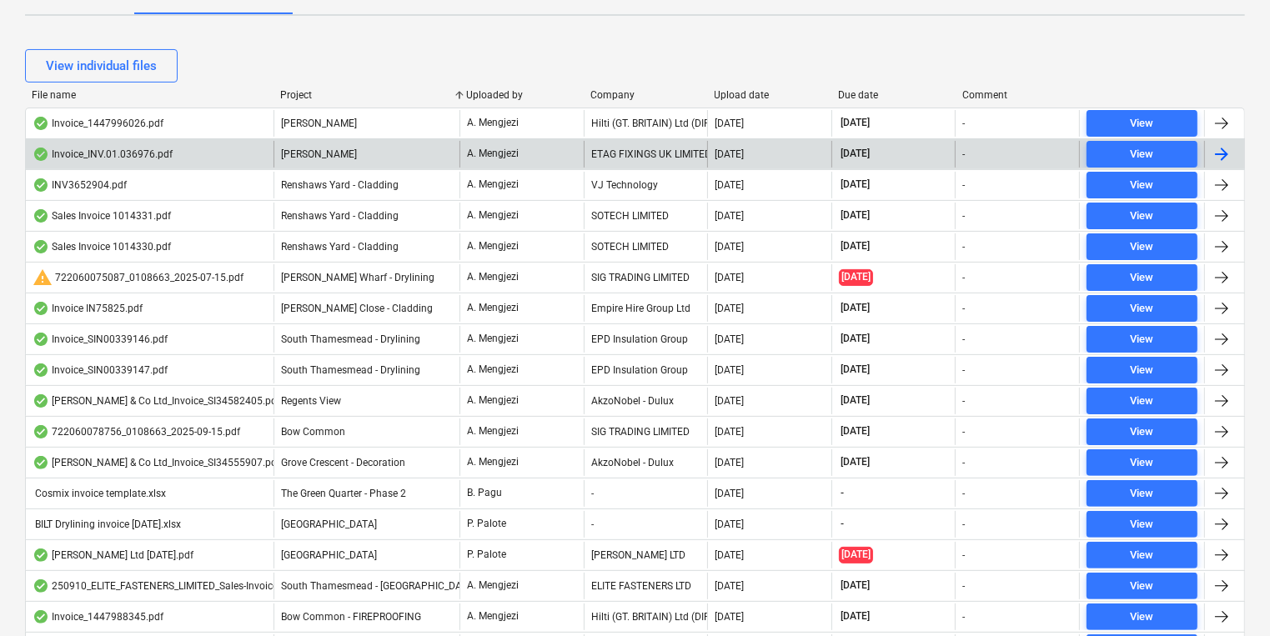
click at [443, 164] on div "[PERSON_NAME]" at bounding box center [366, 154] width 186 height 27
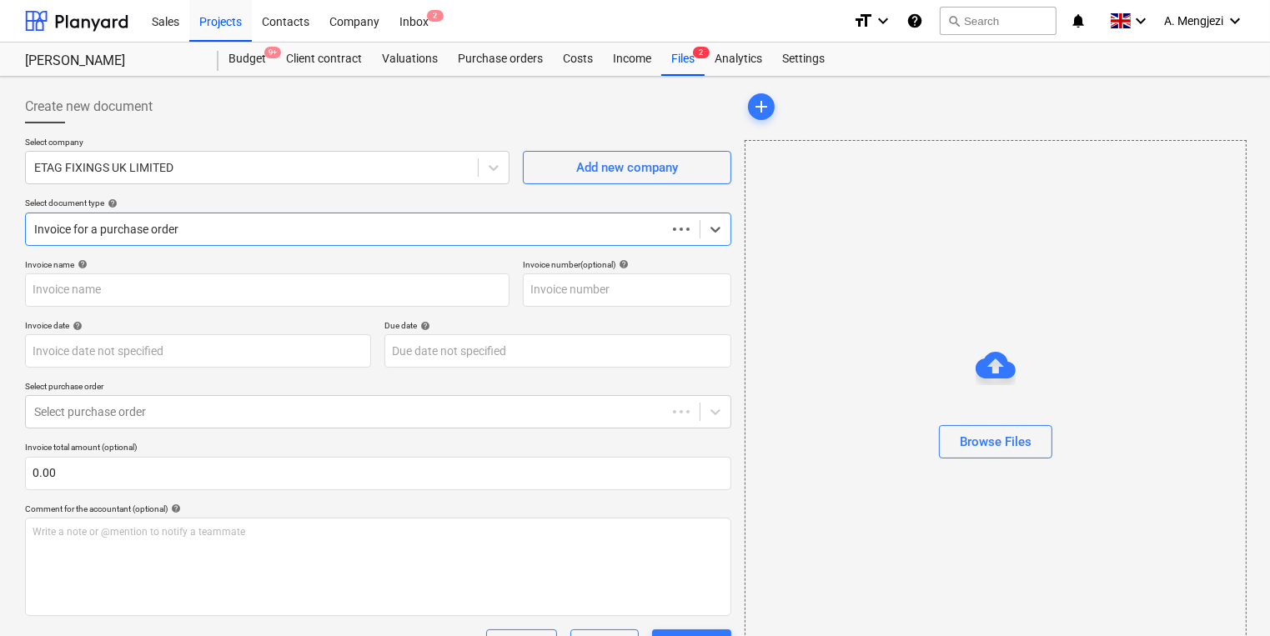
type input "#INV.01.036976"
type input "[DATE]"
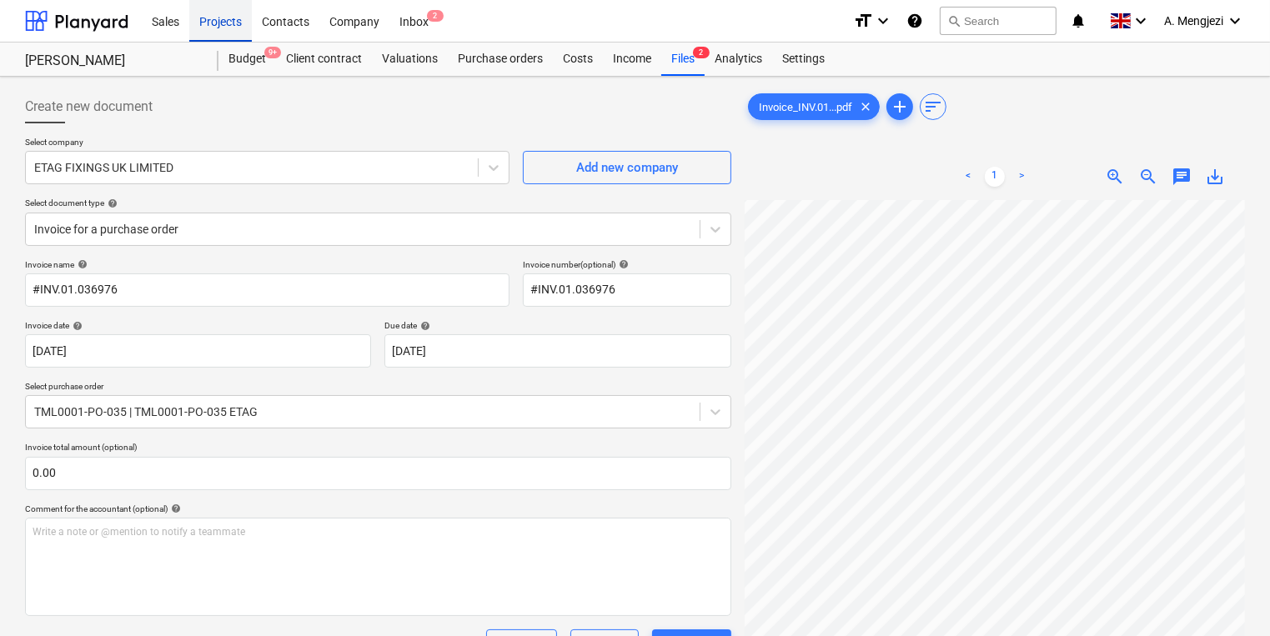
click at [203, 23] on div "Projects" at bounding box center [220, 20] width 63 height 43
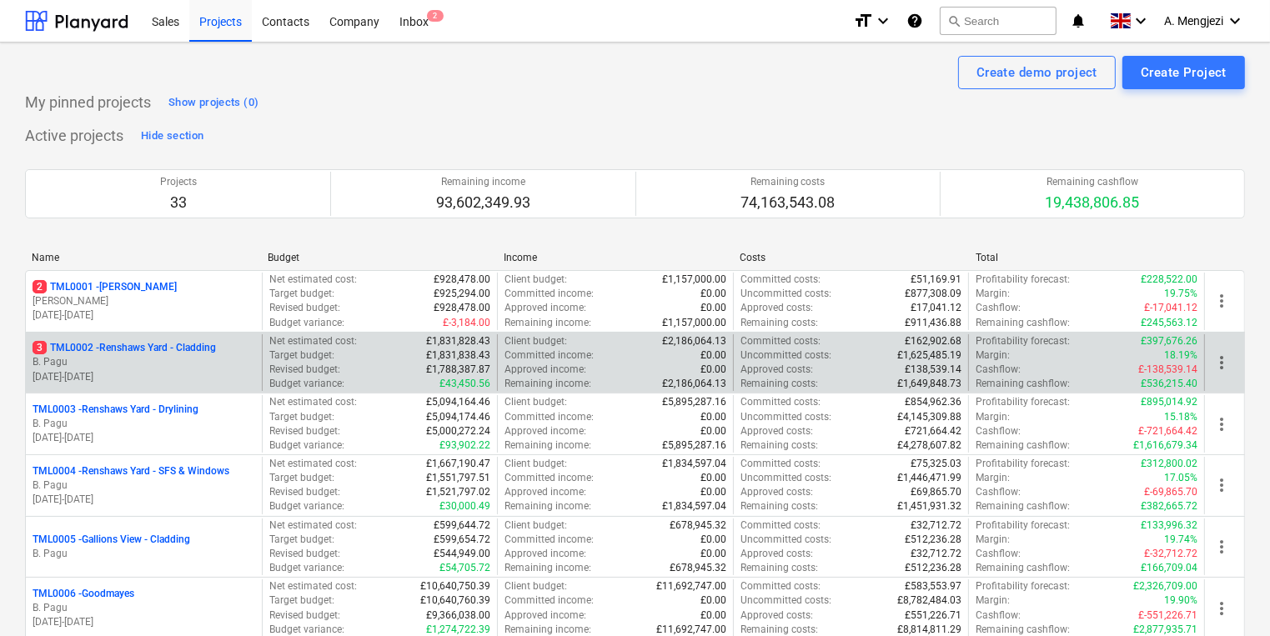
click at [130, 360] on p "B. Pagu" at bounding box center [144, 362] width 223 height 14
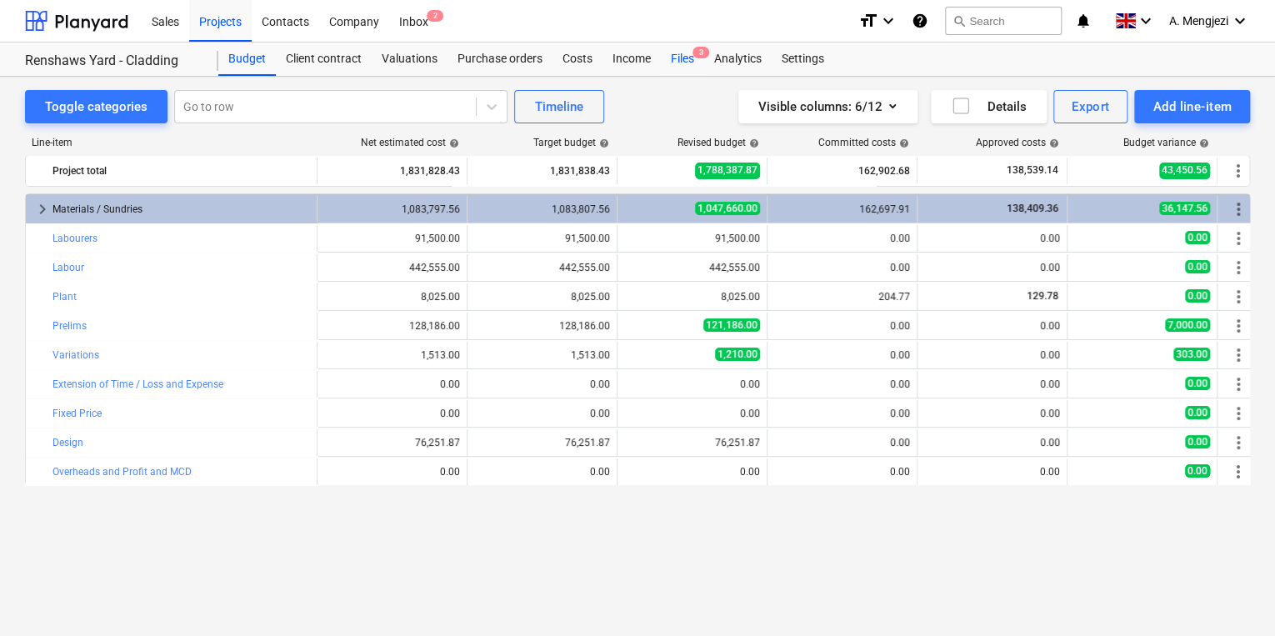
click at [679, 59] on div "Files 3" at bounding box center [682, 59] width 43 height 33
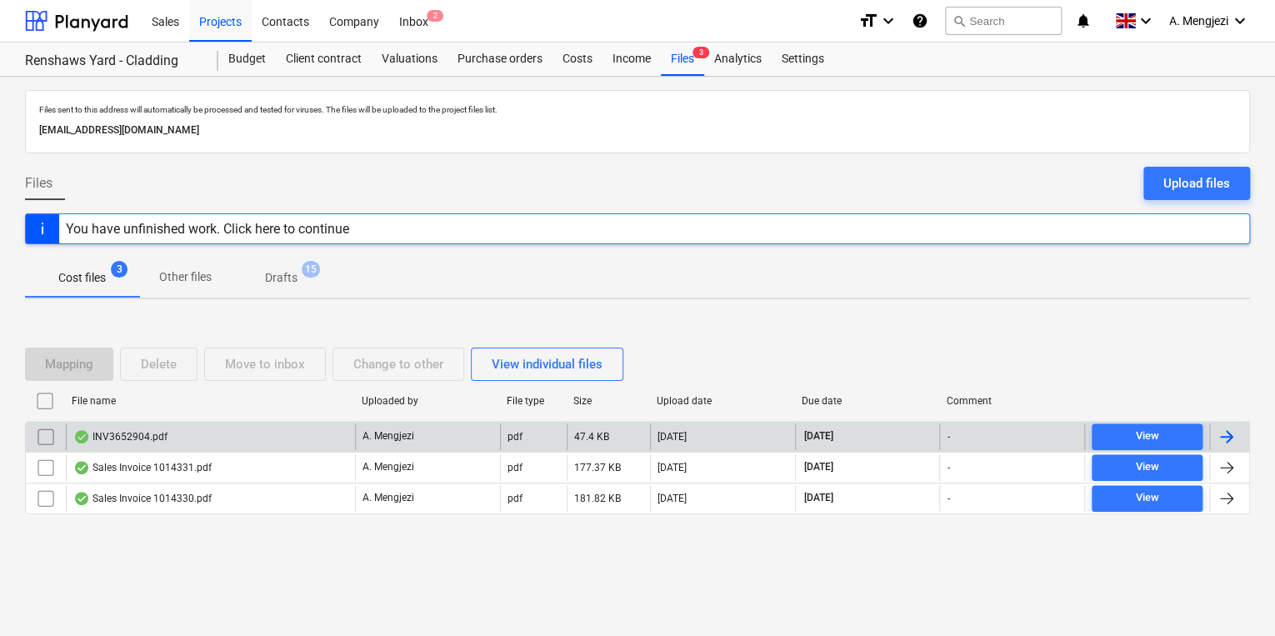
click at [127, 435] on div "INV3652904.pdf" at bounding box center [120, 436] width 94 height 13
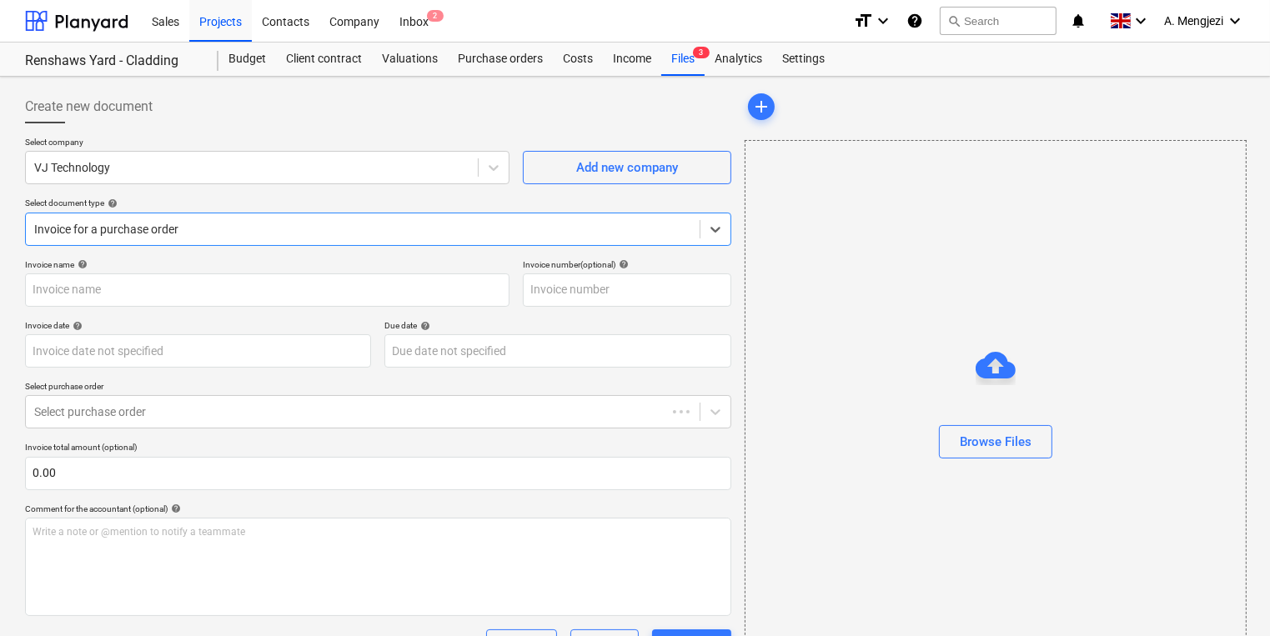
type input "INV3652904"
type input "[DATE]"
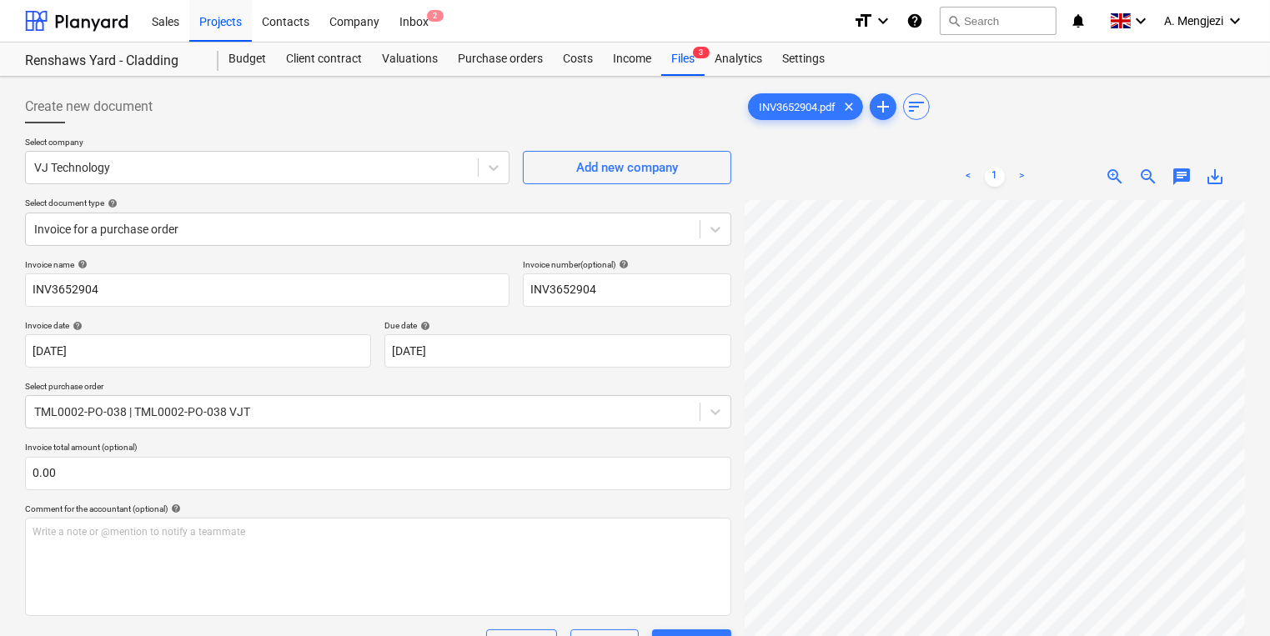
scroll to position [56, 110]
click at [690, 77] on div "Create new document Select company VJ Technology Add new company Select documen…" at bounding box center [635, 494] width 1270 height 834
click at [693, 70] on div "Files 3" at bounding box center [682, 59] width 43 height 33
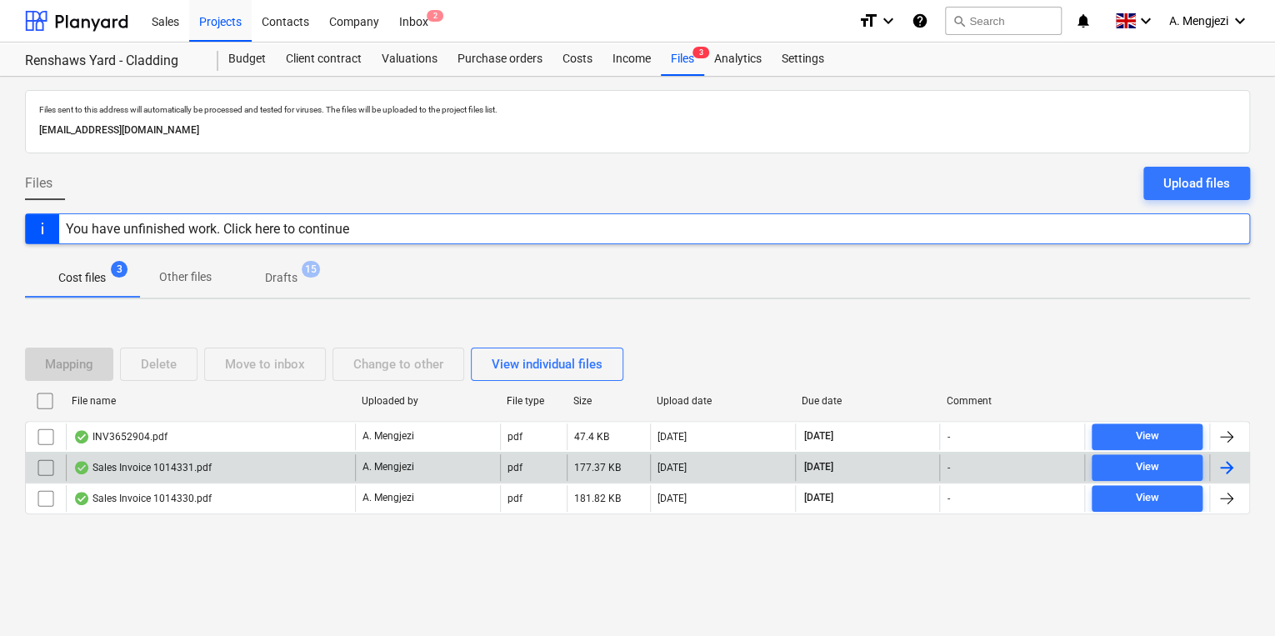
click at [273, 463] on div "Sales Invoice 1014331.pdf" at bounding box center [210, 467] width 289 height 27
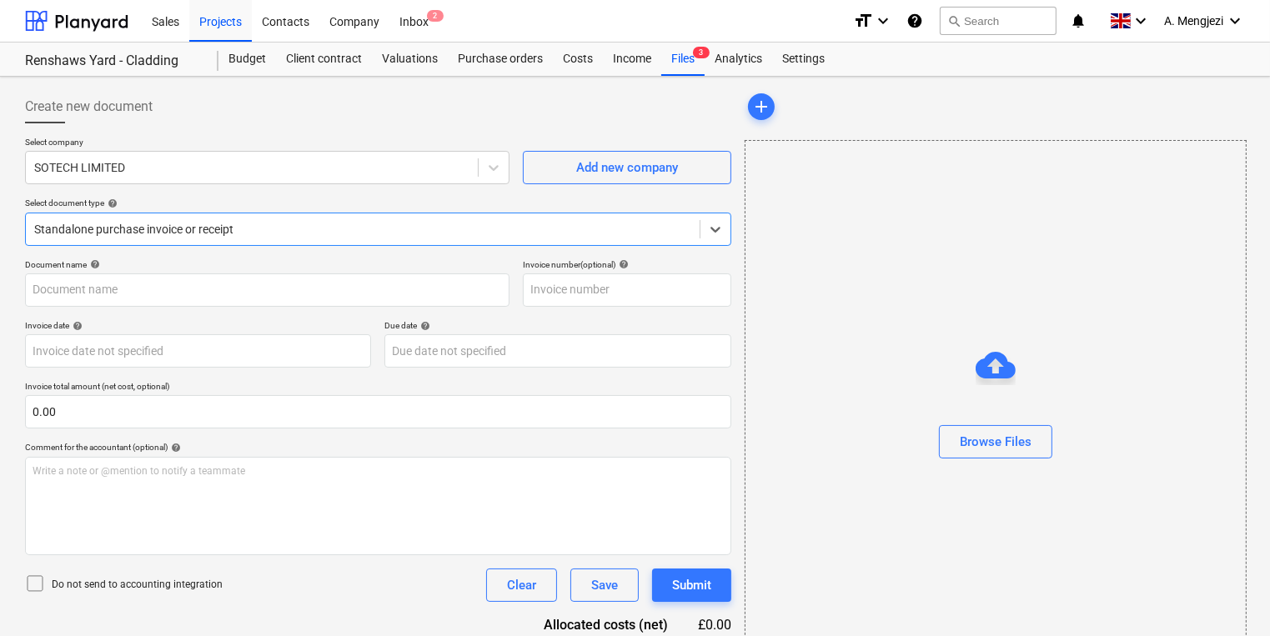
type input "1014331"
type input "[DATE]"
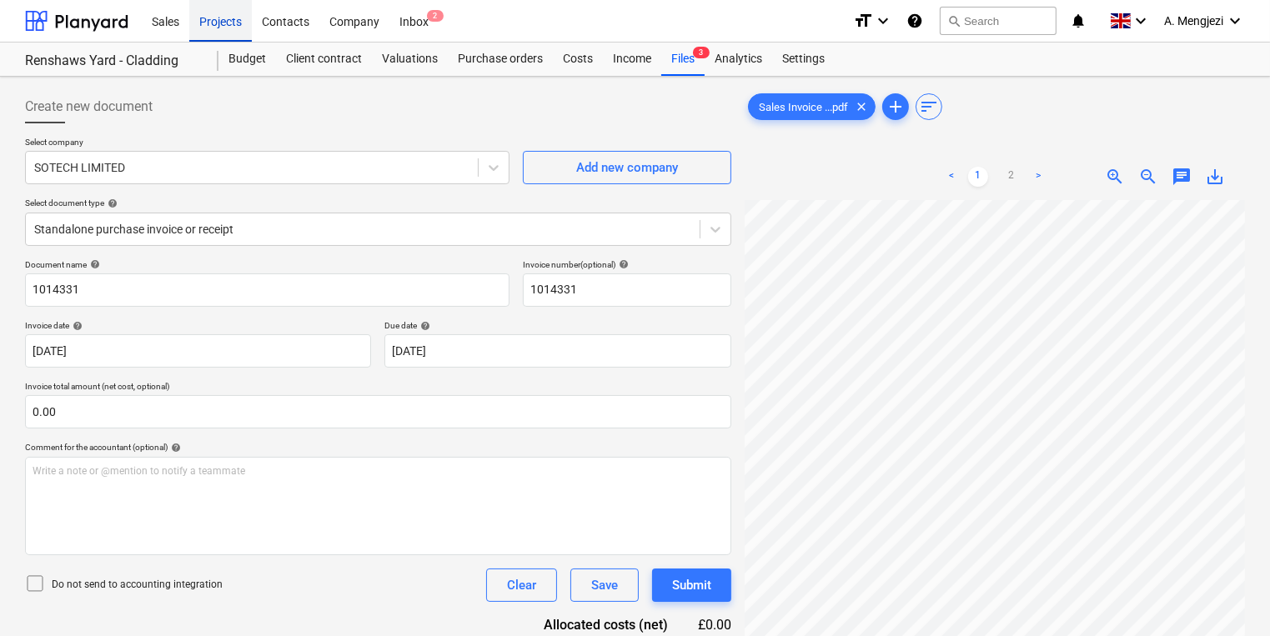
click at [213, 35] on div "Projects" at bounding box center [220, 20] width 63 height 43
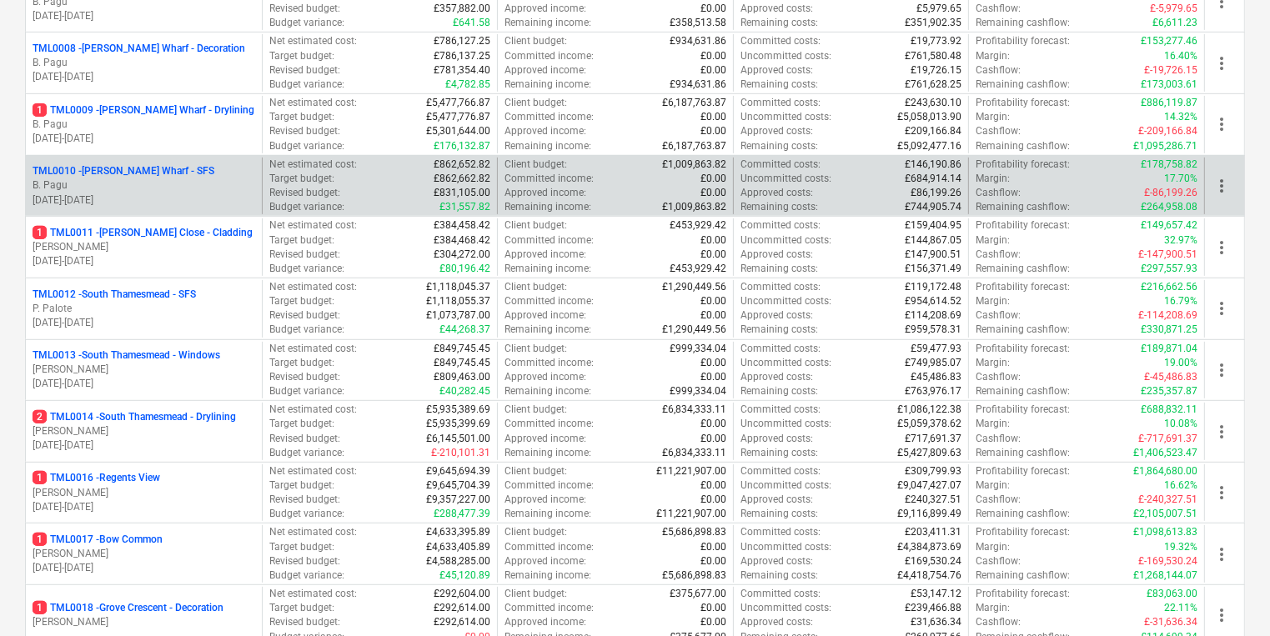
scroll to position [867, 0]
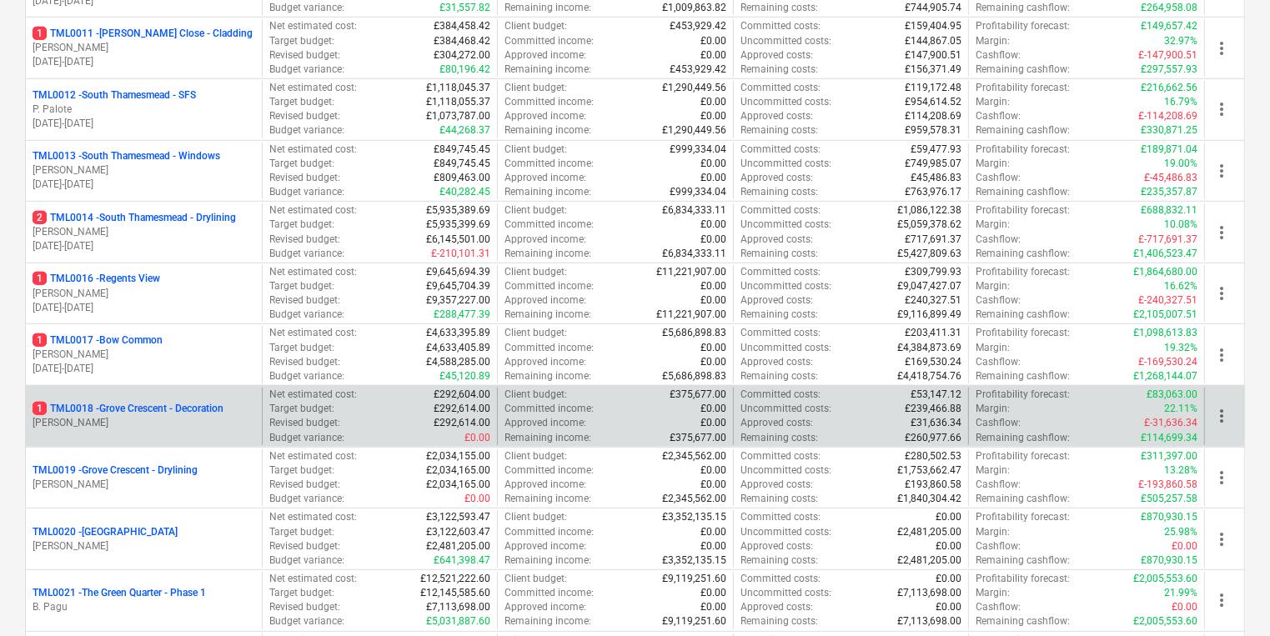
click at [167, 393] on div "1 TML0018 - Grove Crescent - Decoration [PERSON_NAME]" at bounding box center [144, 417] width 236 height 58
click at [218, 427] on p "[PERSON_NAME]" at bounding box center [144, 423] width 223 height 14
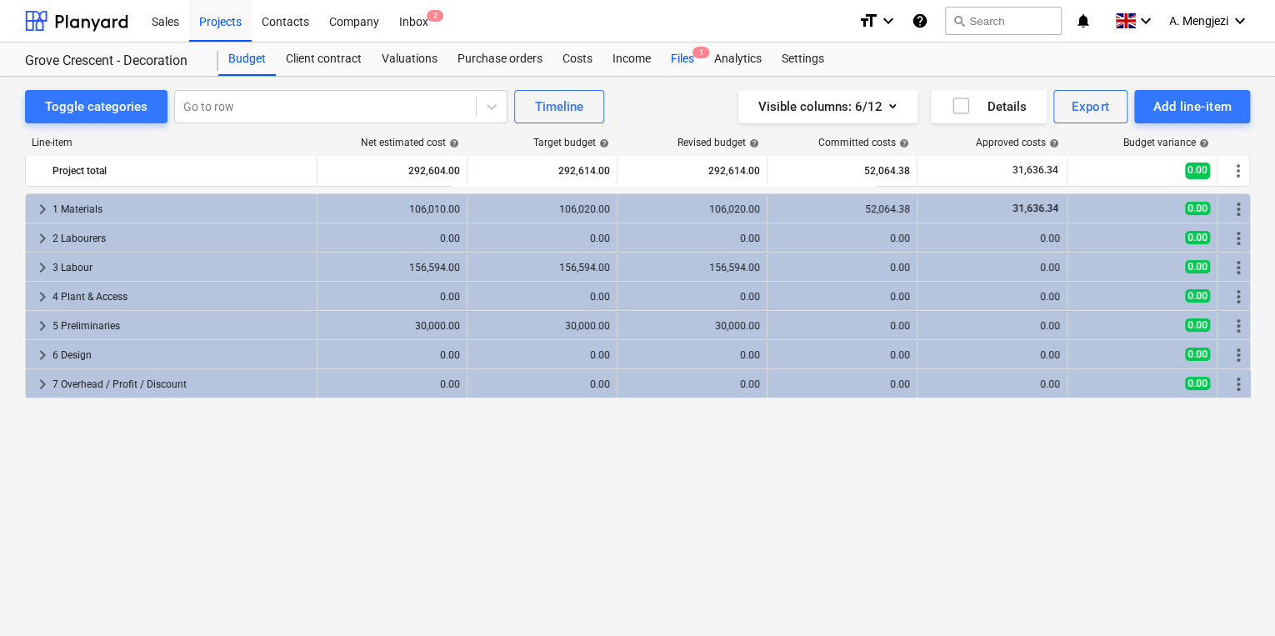
click at [679, 48] on div "Files 1" at bounding box center [682, 59] width 43 height 33
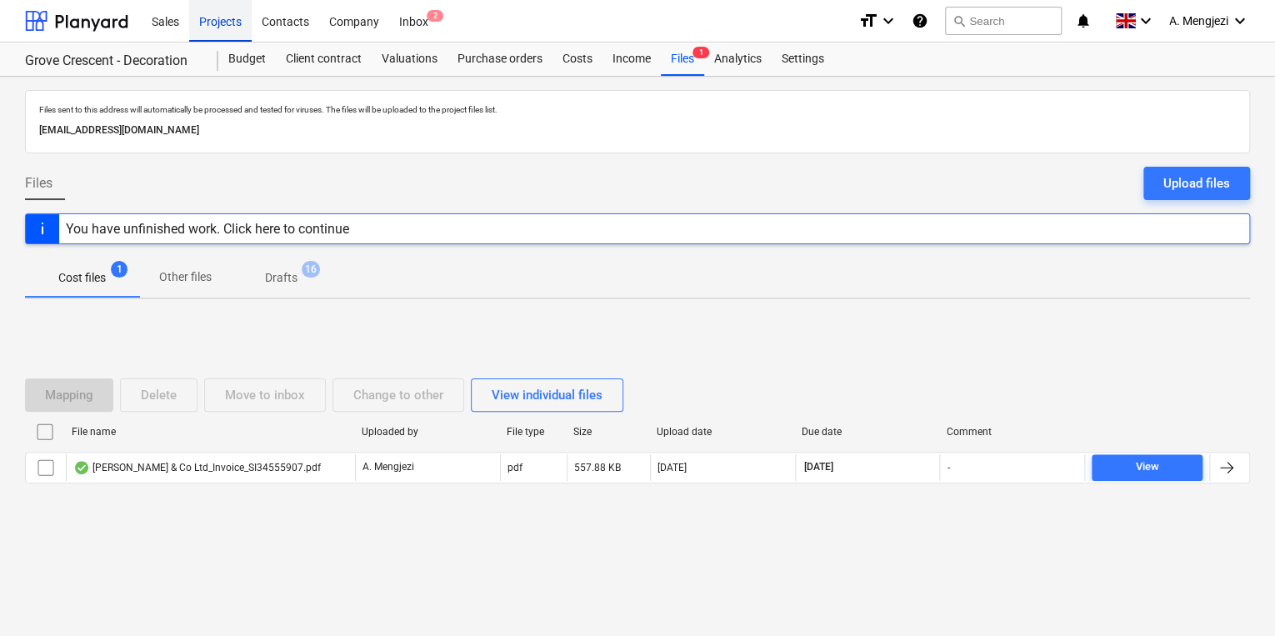
click at [222, 27] on div "Projects" at bounding box center [220, 20] width 63 height 43
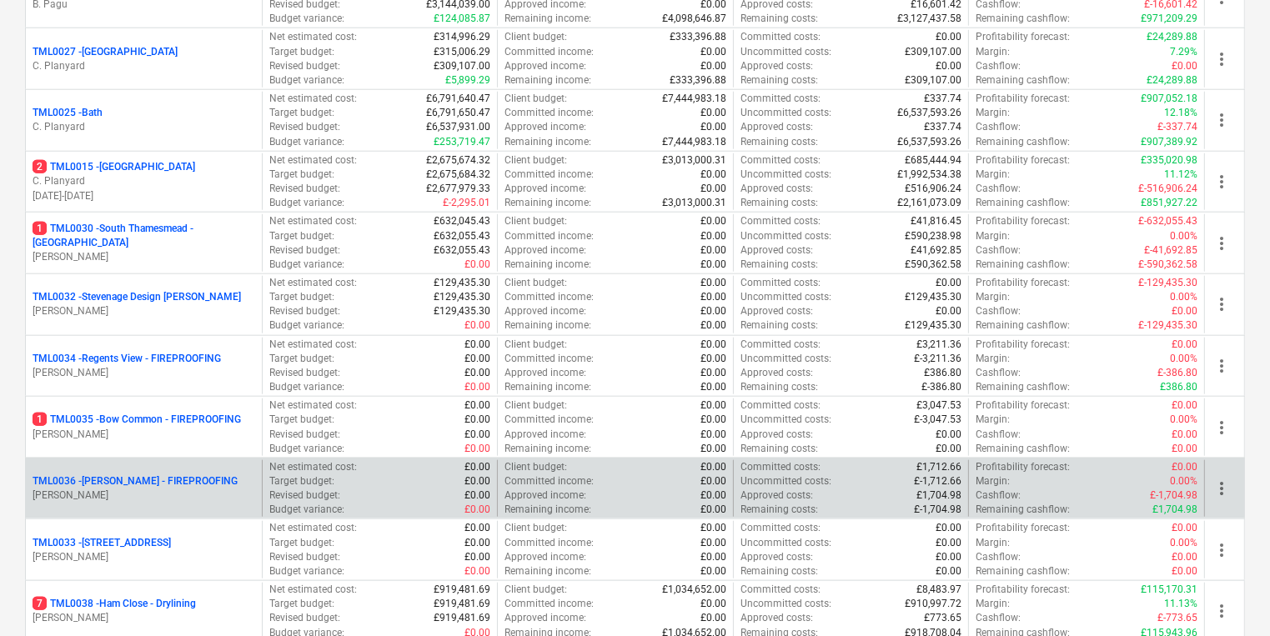
scroll to position [1454, 0]
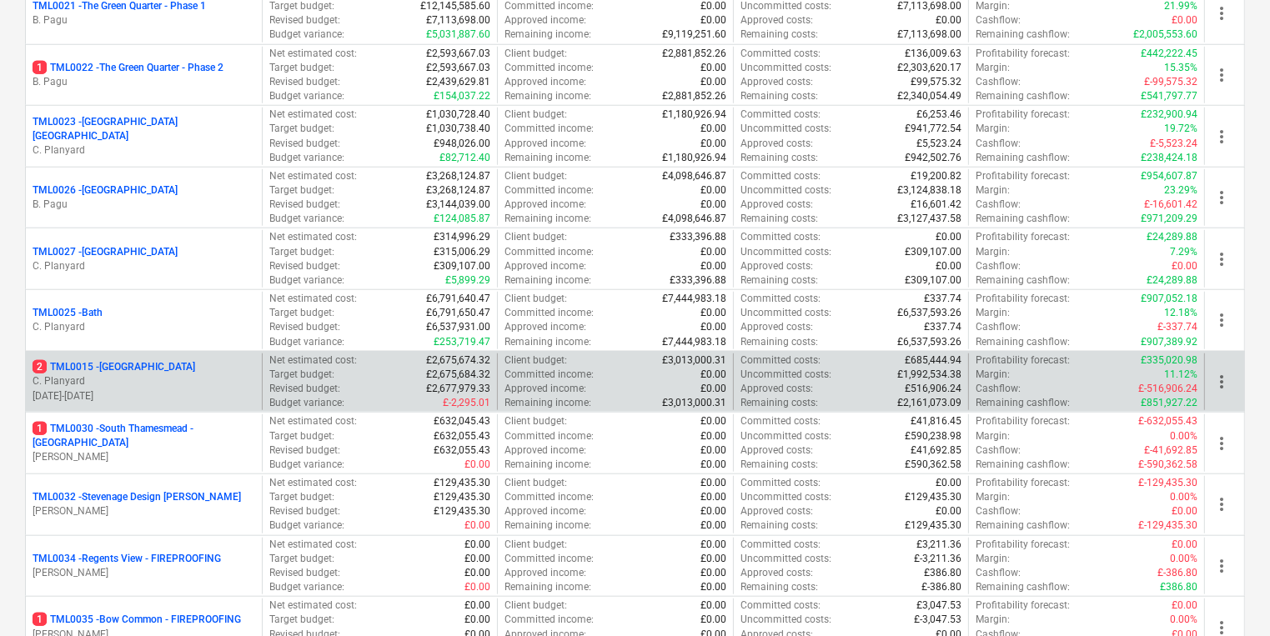
click at [167, 399] on div "2 TML0015 - [GEOGRAPHIC_DATA] C. Planyard [DATE] - [DATE]" at bounding box center [144, 382] width 236 height 58
click at [188, 381] on p "C. Planyard" at bounding box center [144, 381] width 223 height 14
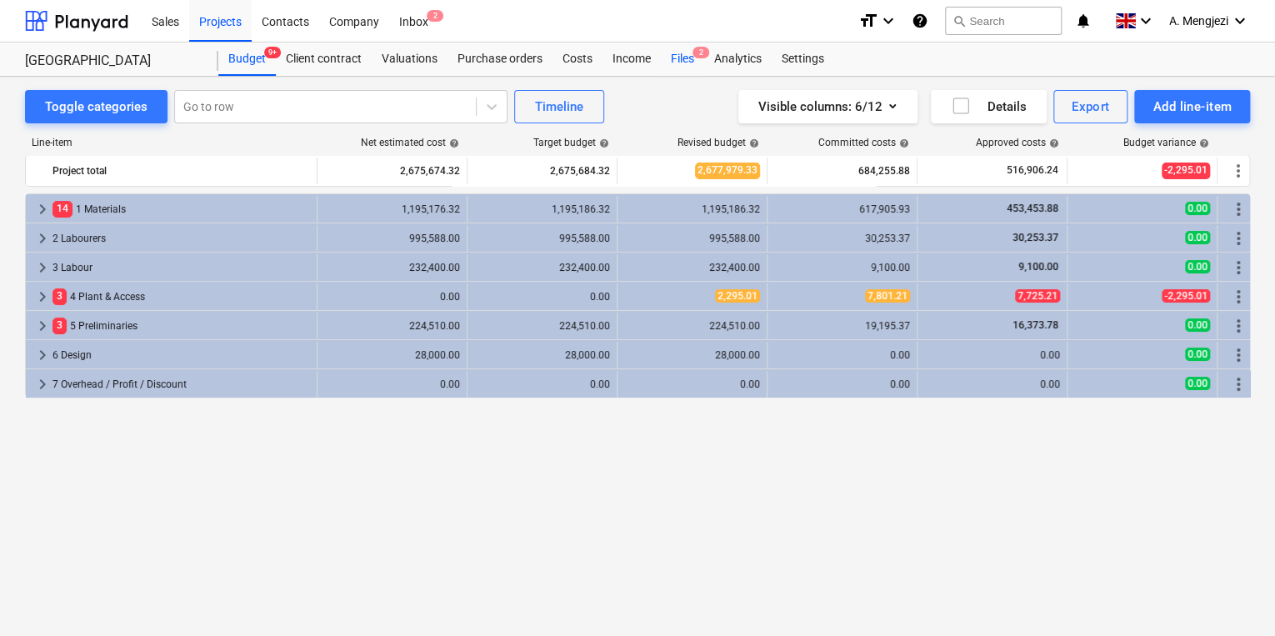
click at [681, 57] on div "Files 2" at bounding box center [682, 59] width 43 height 33
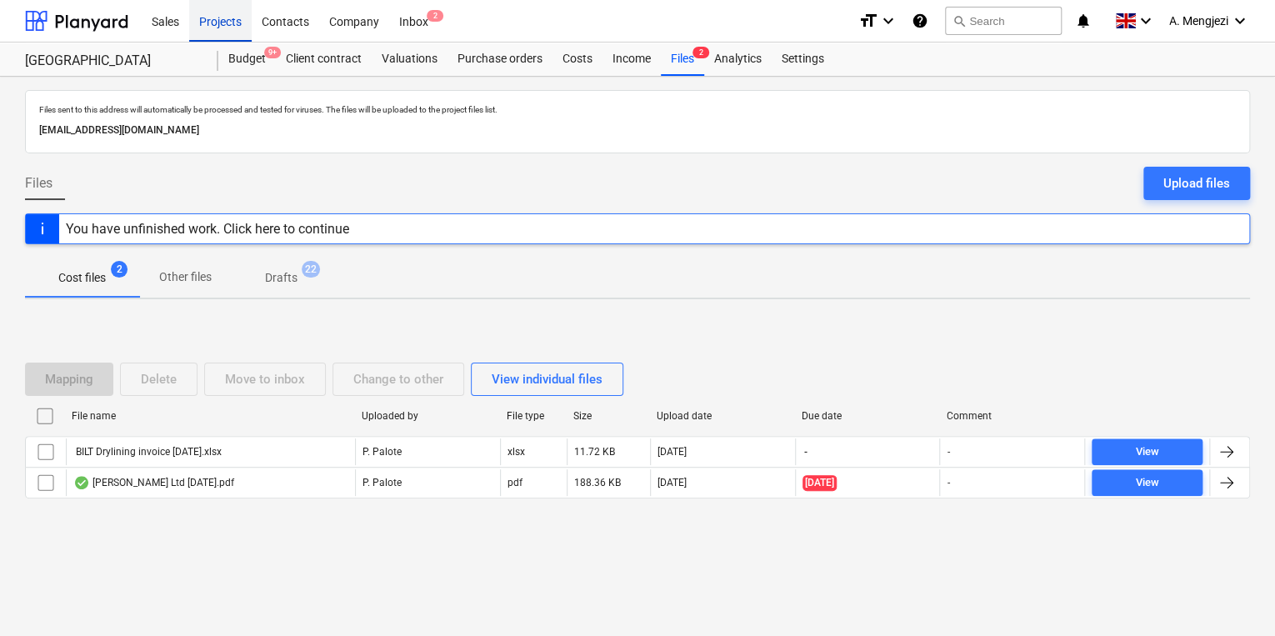
click at [241, 37] on div "Projects" at bounding box center [220, 20] width 63 height 43
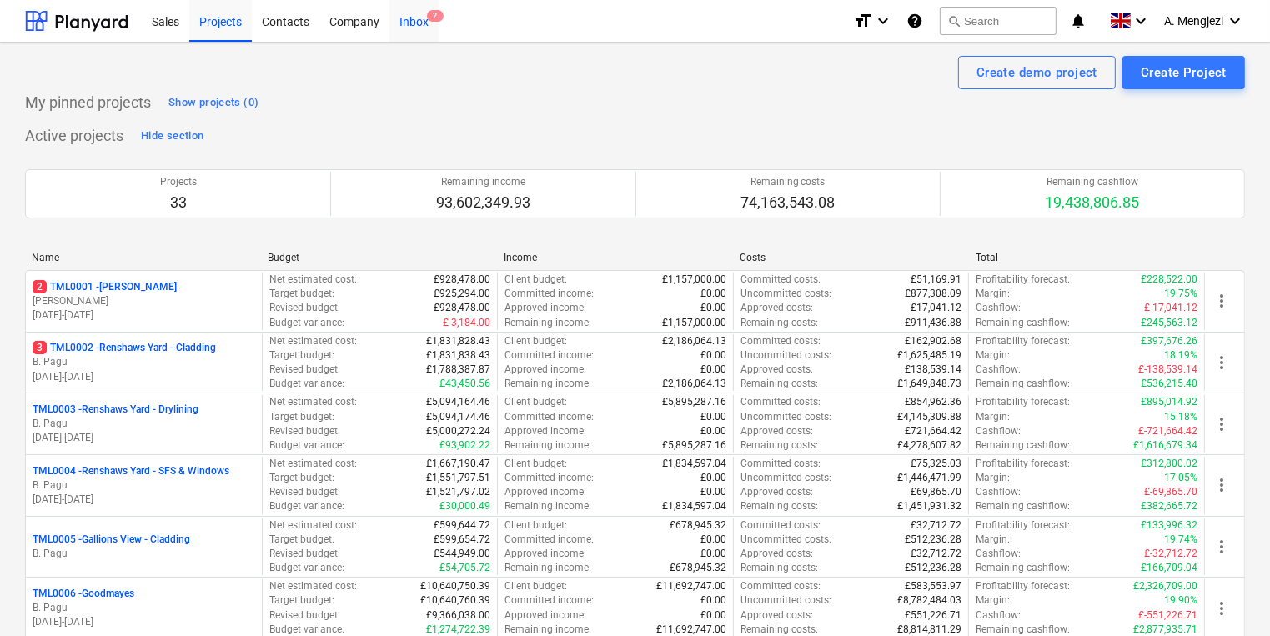
click at [418, 23] on div "Inbox 2" at bounding box center [413, 20] width 49 height 43
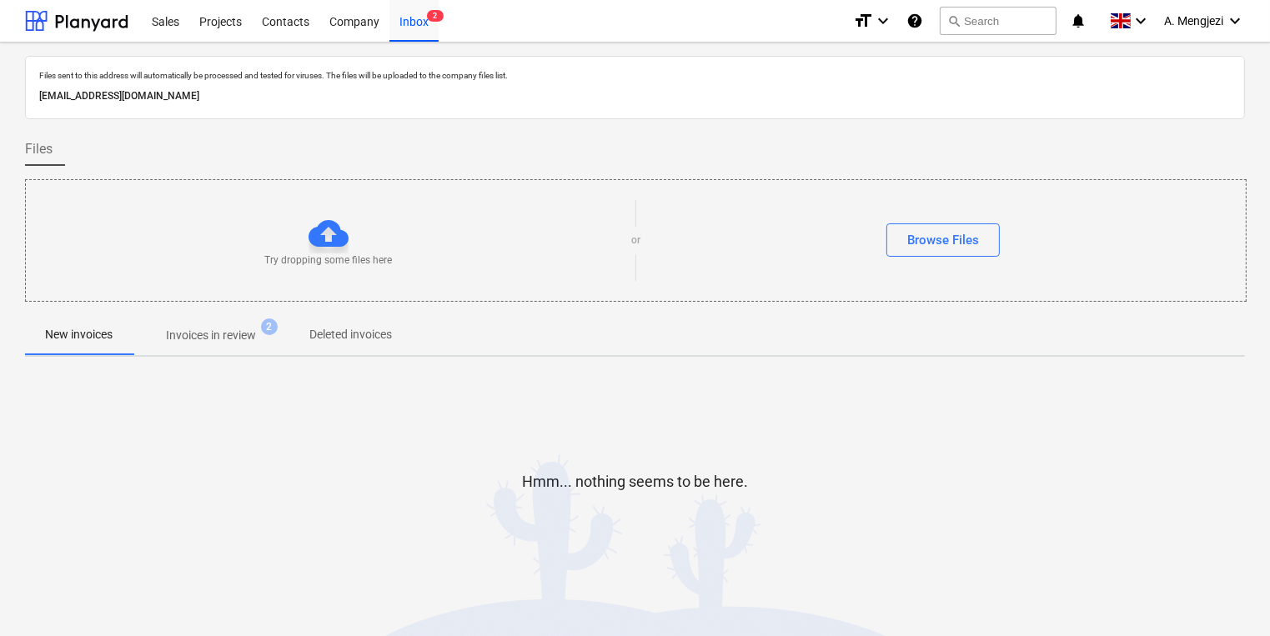
click at [176, 333] on p "Invoices in review" at bounding box center [211, 336] width 90 height 18
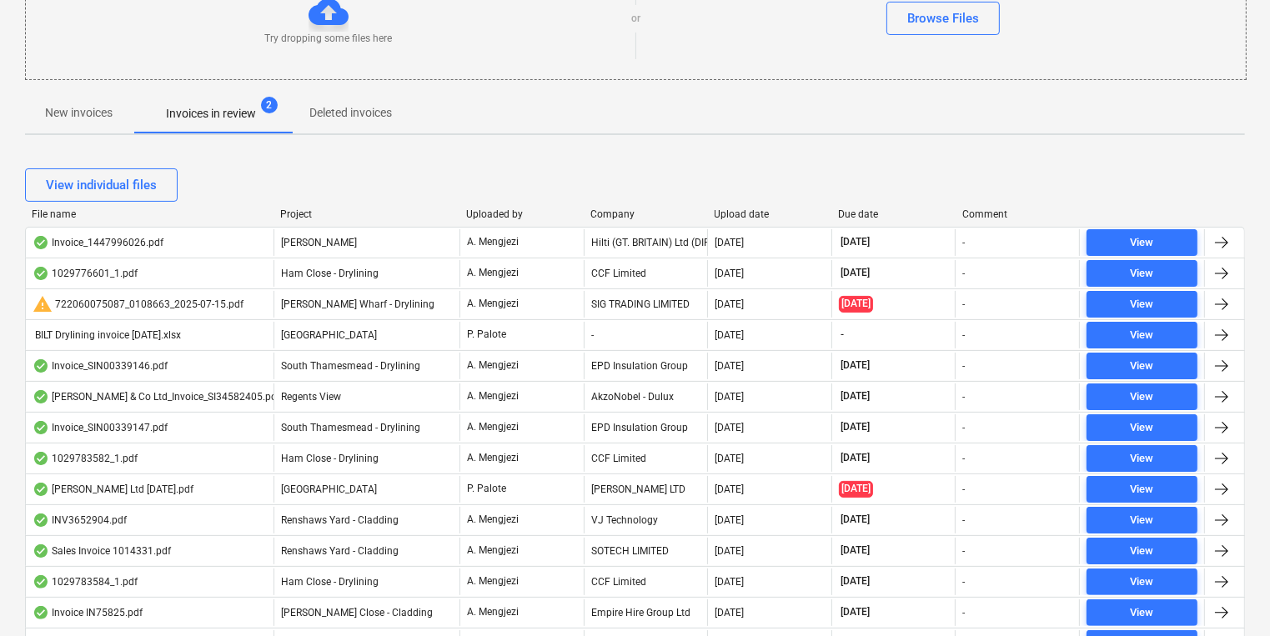
scroll to position [267, 0]
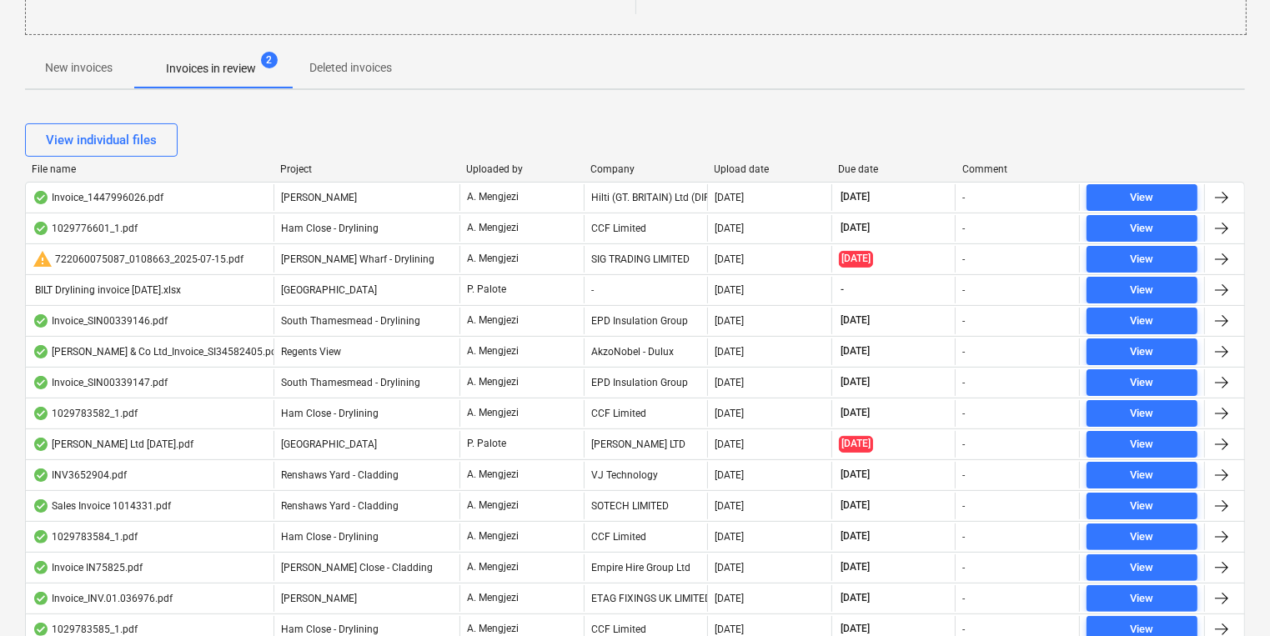
click at [303, 170] on div "Project" at bounding box center [366, 169] width 173 height 12
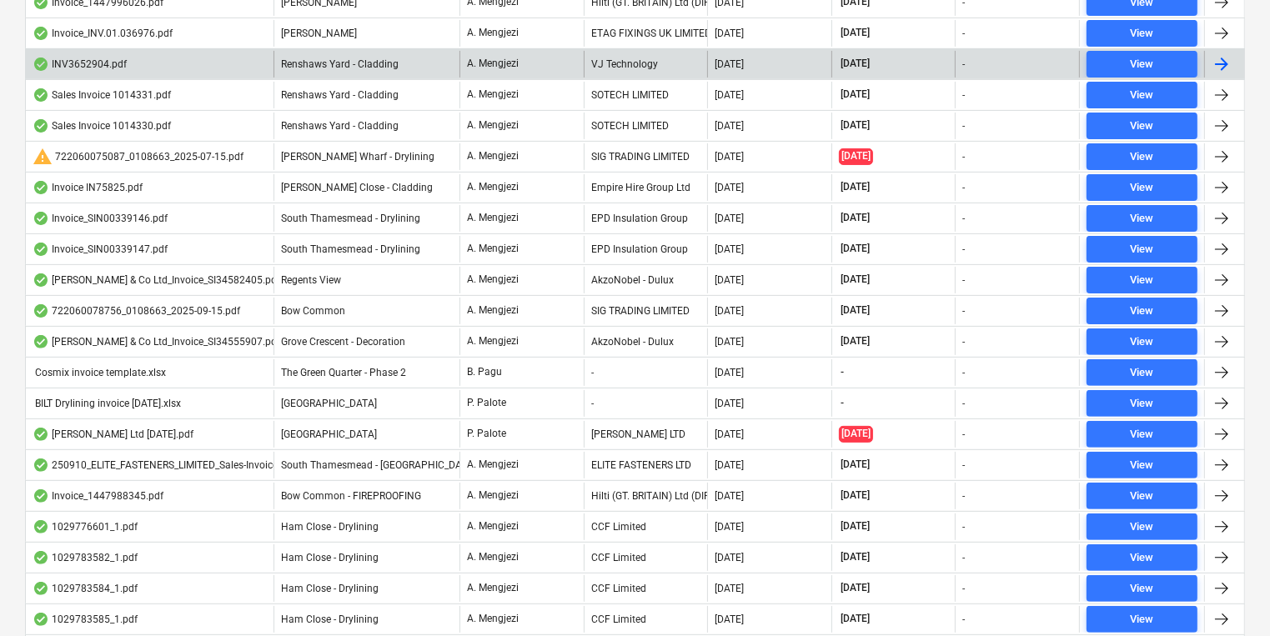
scroll to position [467, 0]
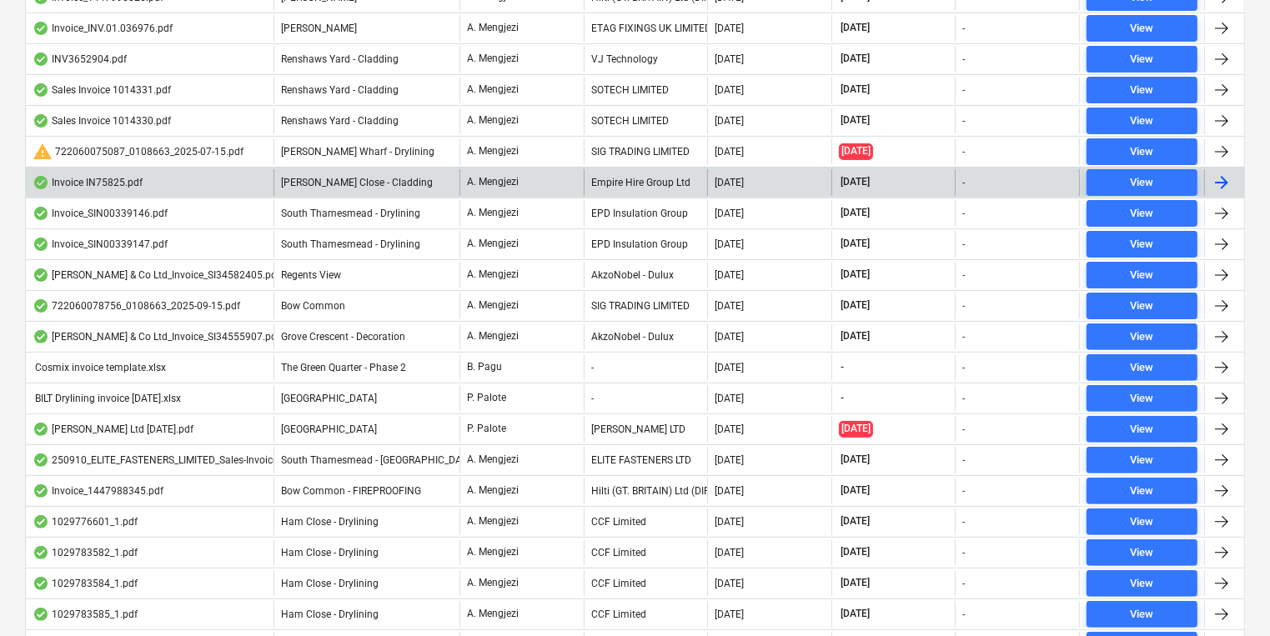
click at [383, 185] on span "[PERSON_NAME] Close - Cladding" at bounding box center [357, 183] width 152 height 12
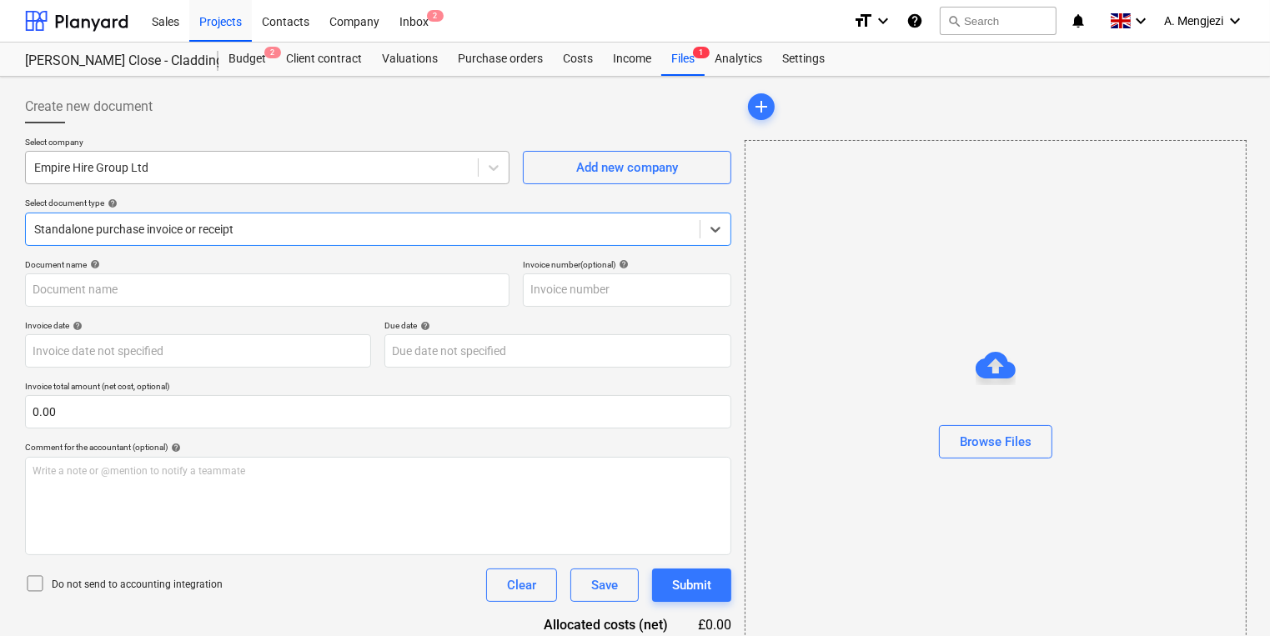
type input "IN75825"
type input "[DATE]"
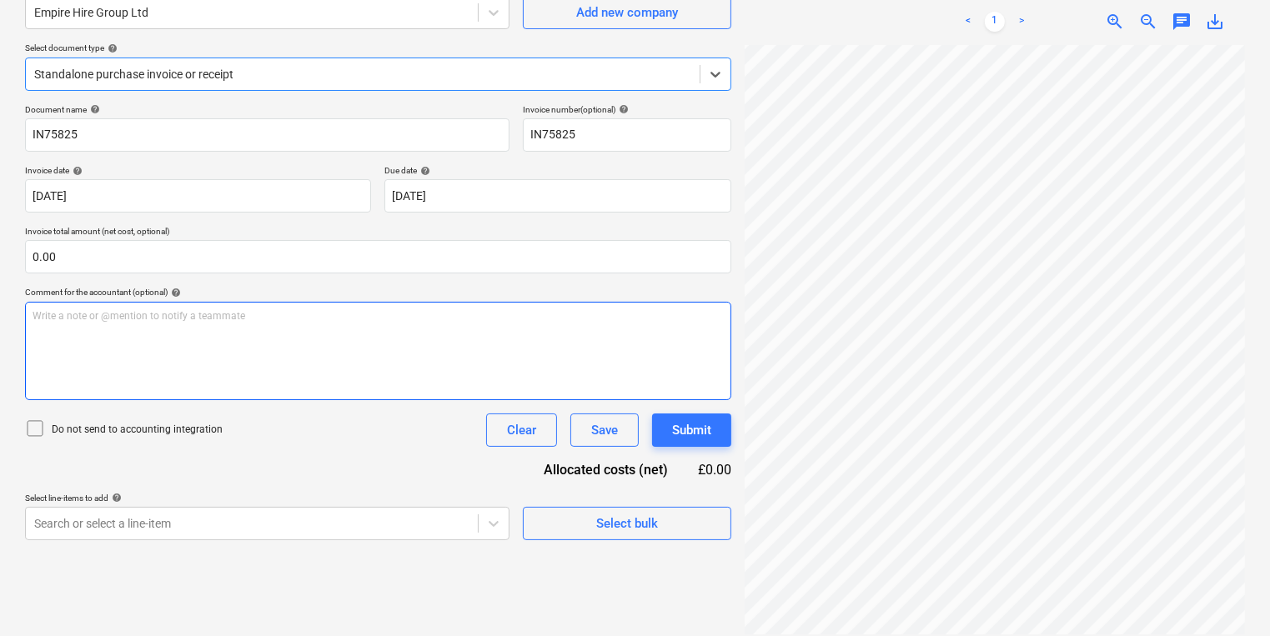
scroll to position [167, 0]
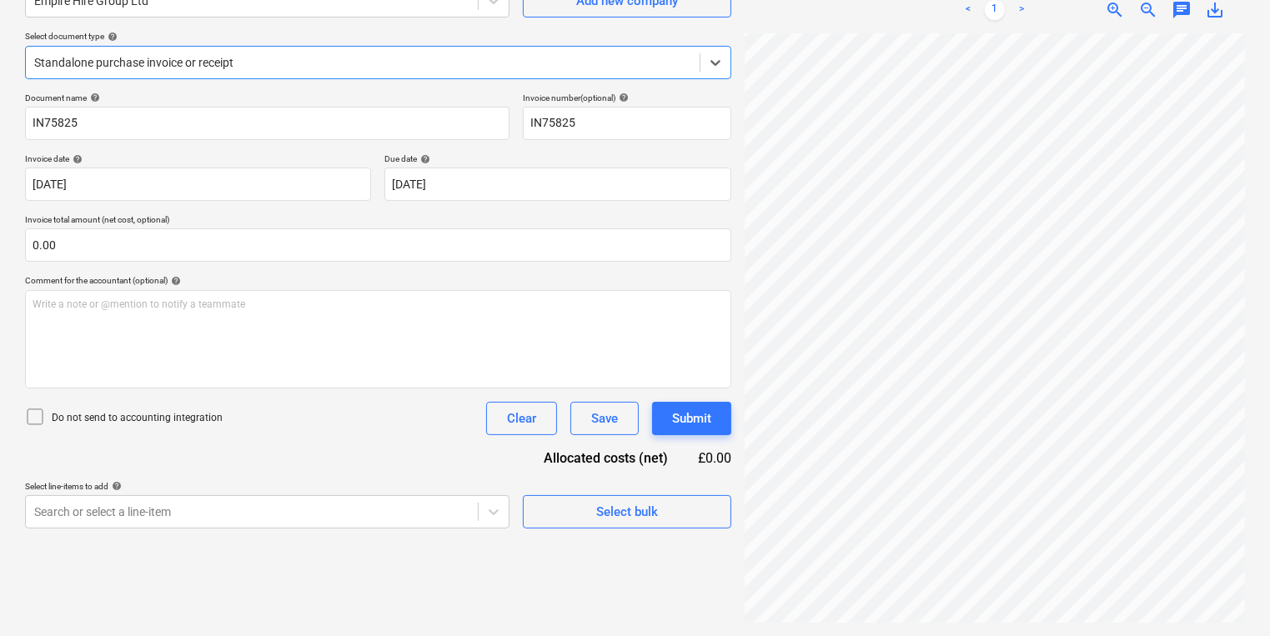
click at [496, 68] on div at bounding box center [362, 62] width 657 height 17
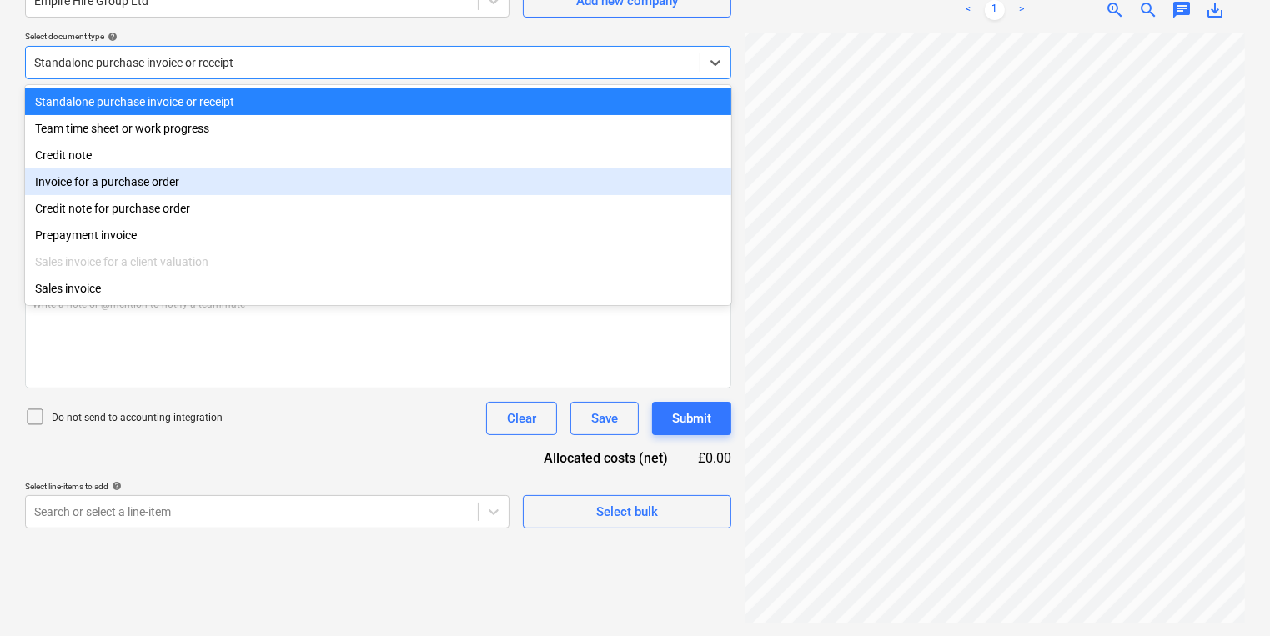
click at [410, 173] on div "Invoice for a purchase order" at bounding box center [378, 181] width 706 height 27
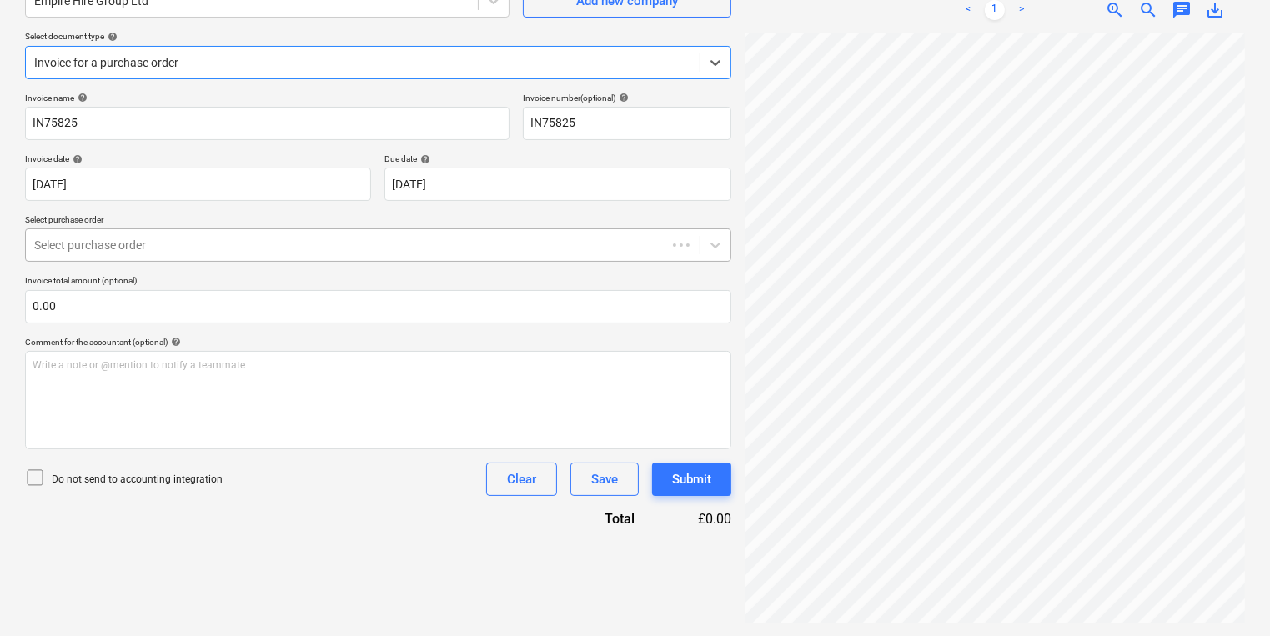
click at [331, 251] on div at bounding box center [346, 245] width 624 height 17
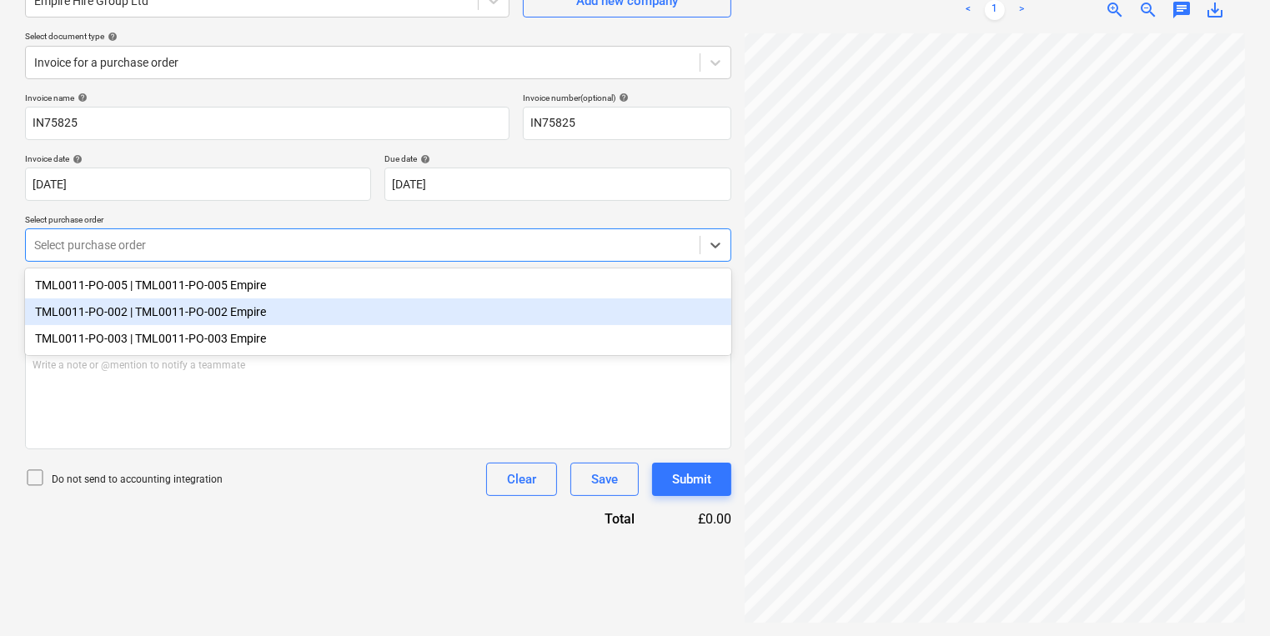
click at [313, 300] on div "TML0011-PO-002 | TML0011-PO-002 Empire" at bounding box center [378, 311] width 706 height 27
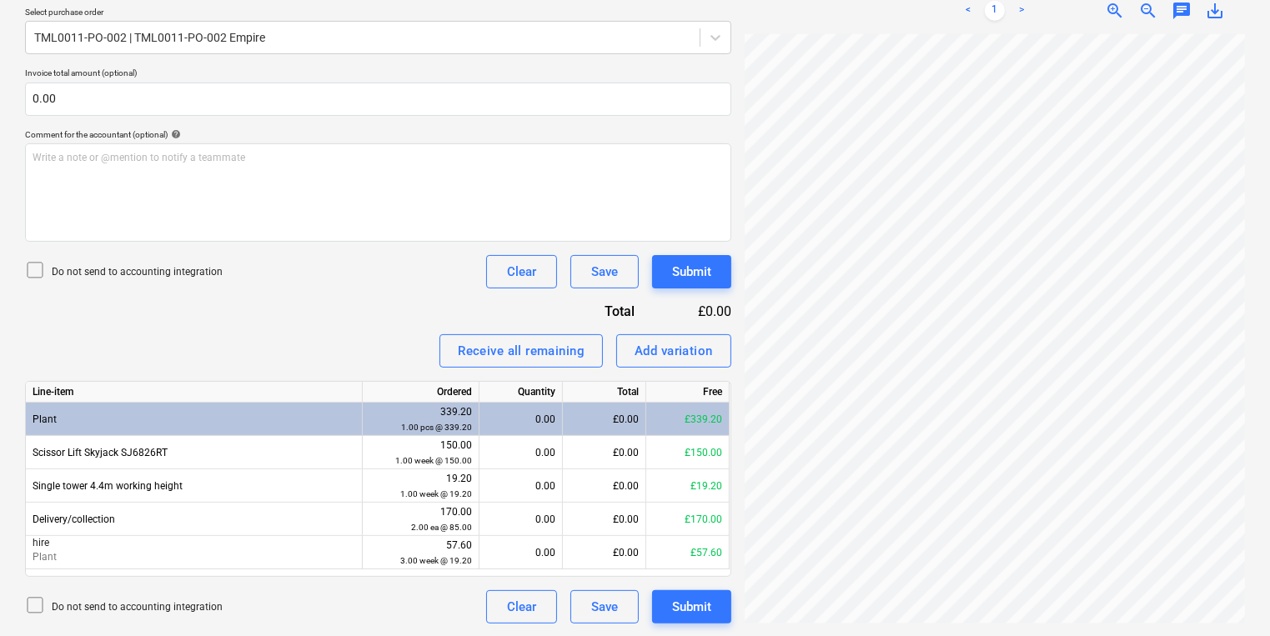
scroll to position [107, 27]
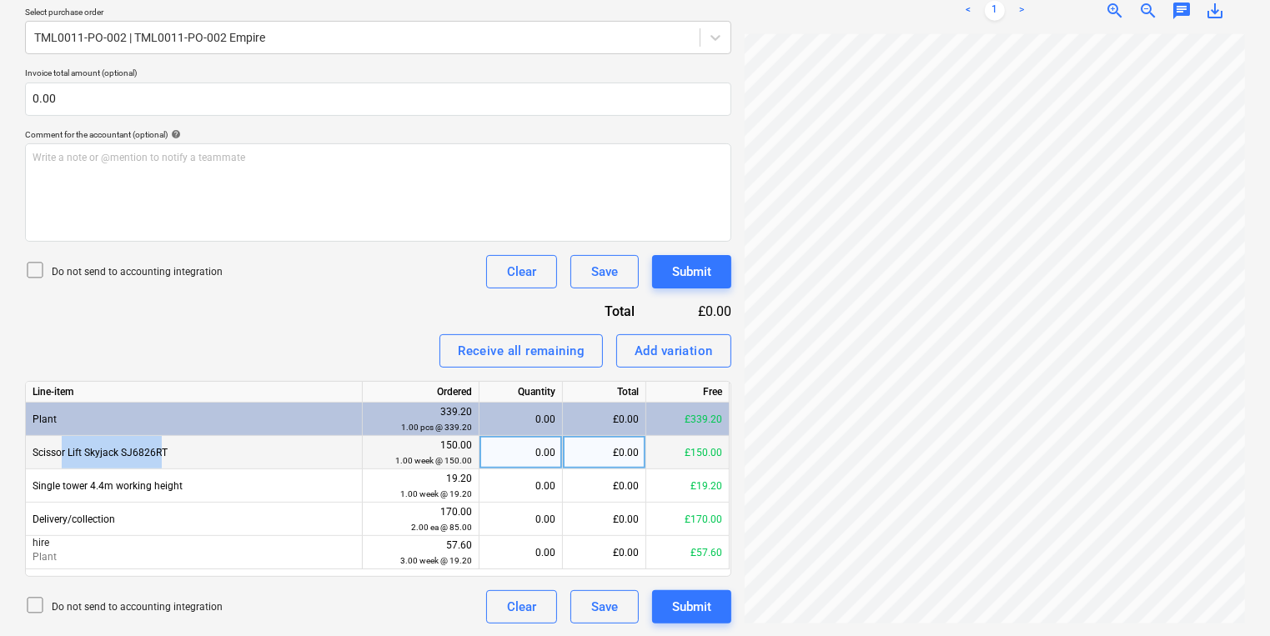
drag, startPoint x: 63, startPoint y: 449, endPoint x: 163, endPoint y: 450, distance: 99.2
click at [163, 450] on div "Scissor Lift Skyjack SJ6826RT" at bounding box center [194, 452] width 337 height 33
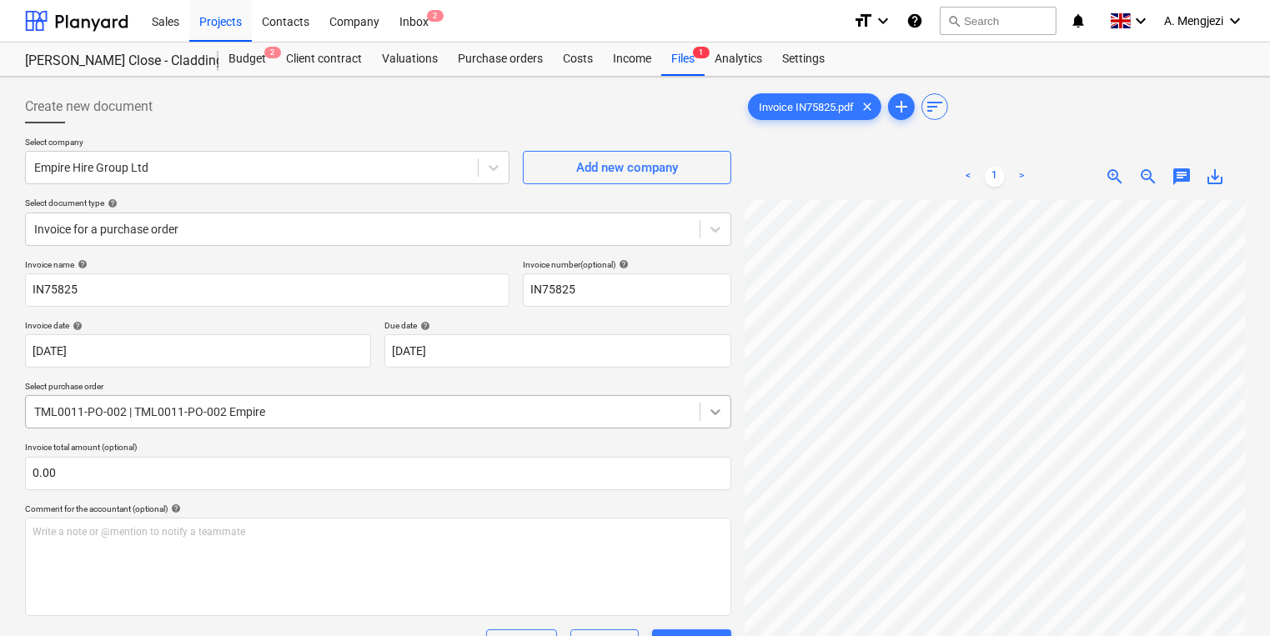
scroll to position [0, 117]
click at [689, 73] on div "Files 1" at bounding box center [682, 59] width 43 height 33
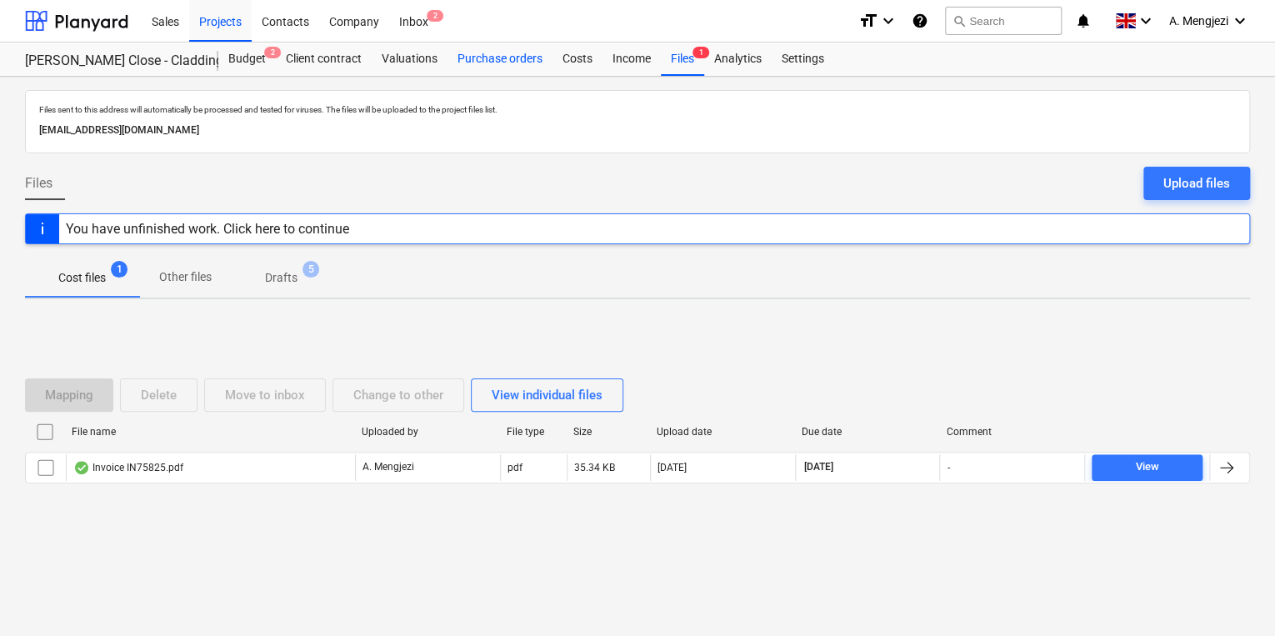
click at [504, 60] on div "Purchase orders" at bounding box center [500, 59] width 105 height 33
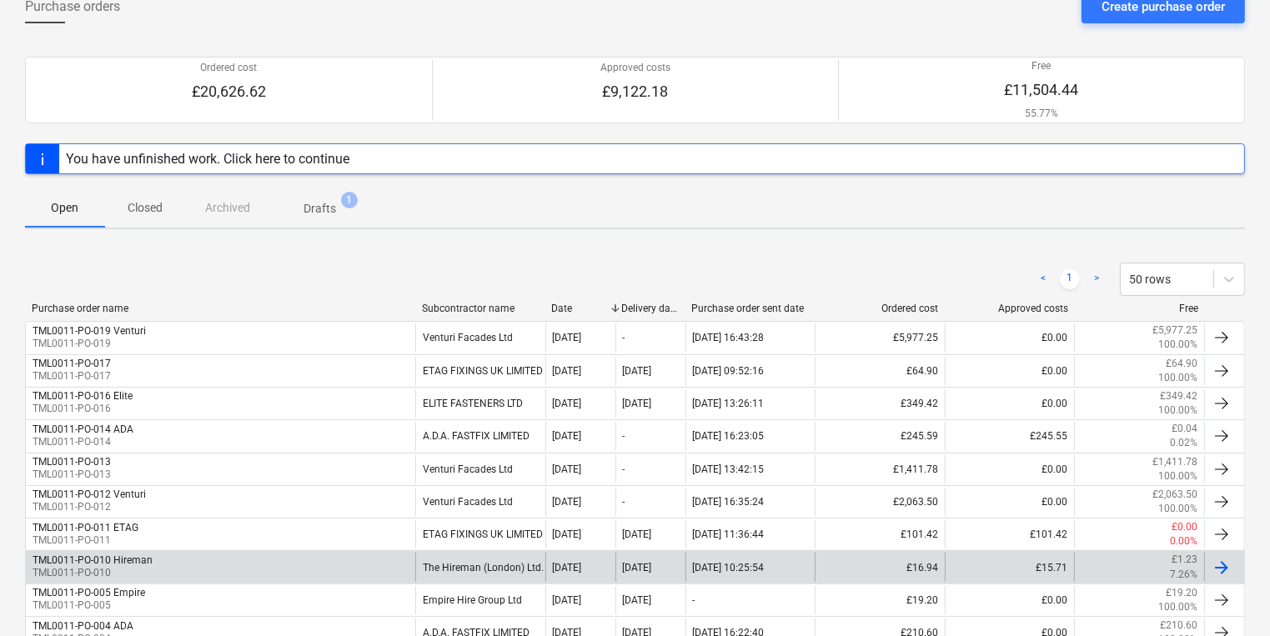
scroll to position [302, 0]
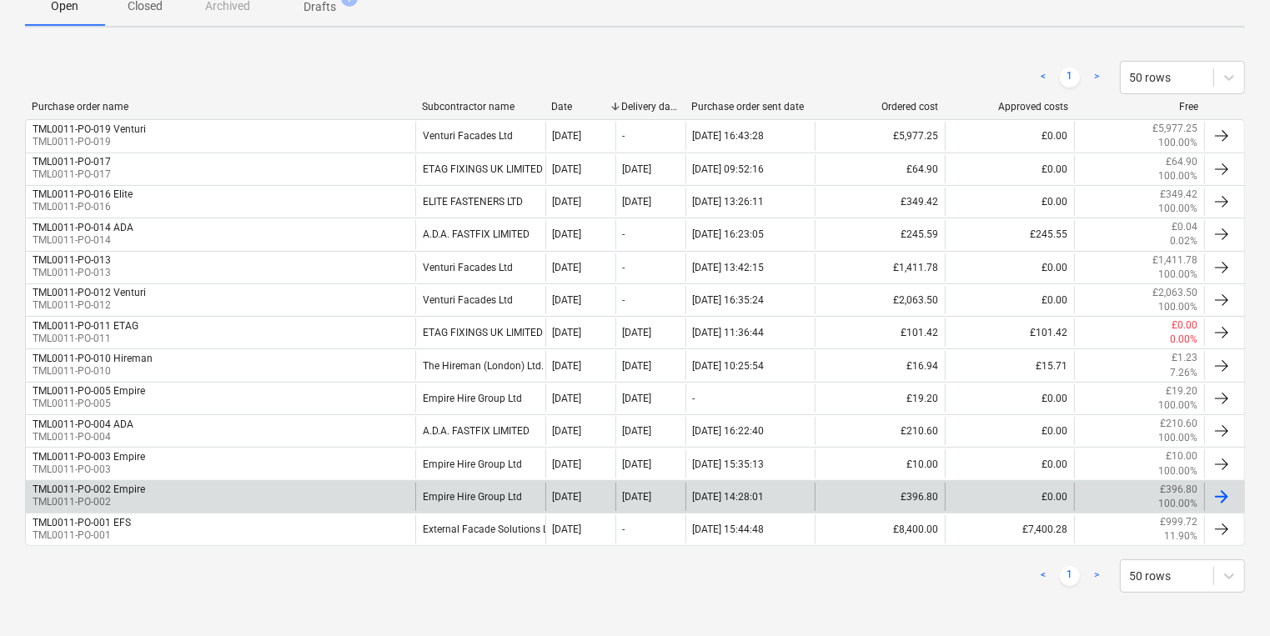
click at [190, 487] on div "TML0011-PO-002 Empire TML0011-PO-002" at bounding box center [220, 497] width 389 height 28
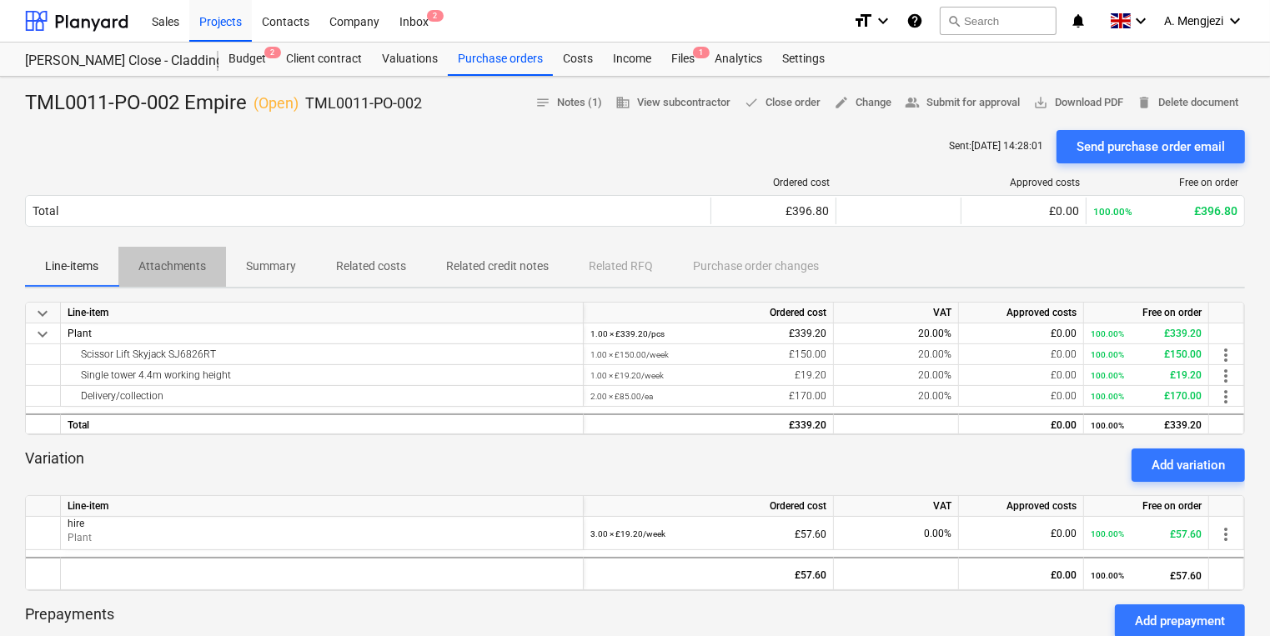
click at [178, 253] on span "Attachments" at bounding box center [172, 267] width 108 height 28
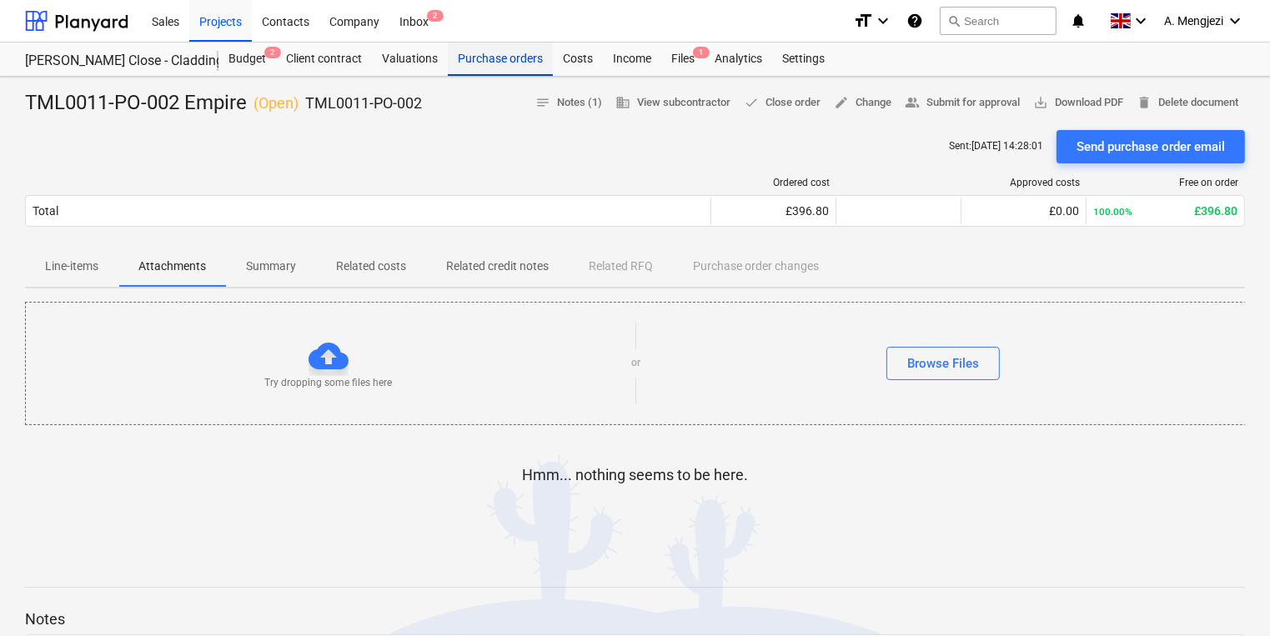
click at [517, 57] on div "Purchase orders" at bounding box center [500, 59] width 105 height 33
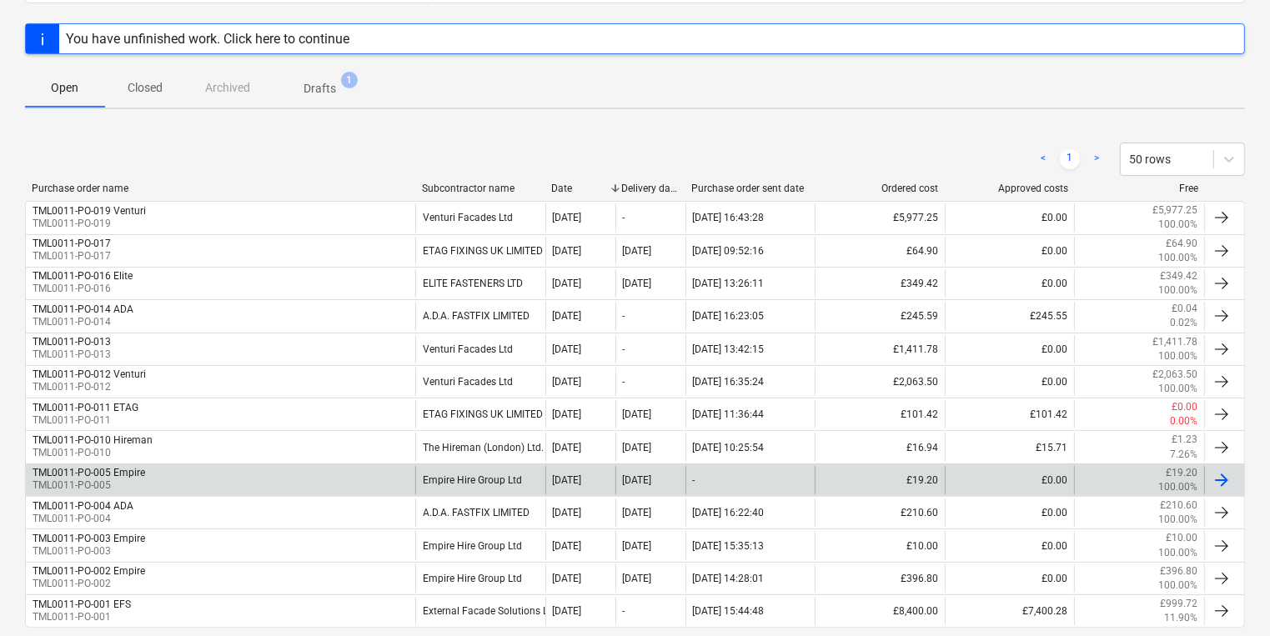
scroll to position [302, 0]
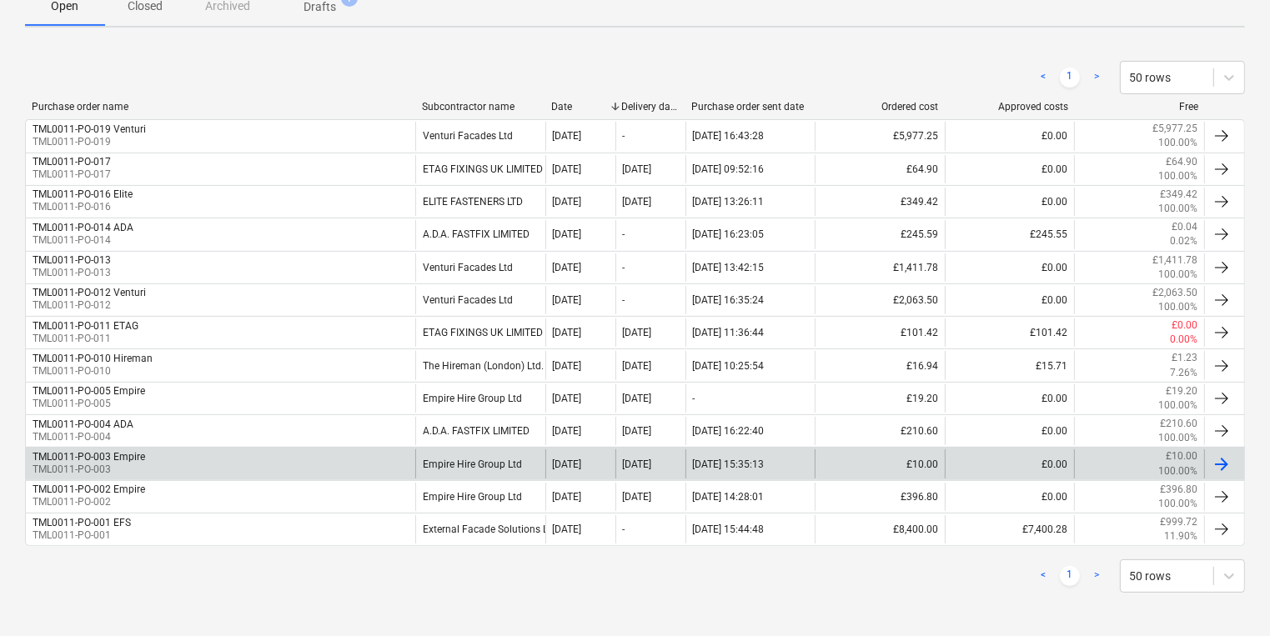
click at [307, 459] on div "TML0011-PO-003 Empire TML0011-PO-003" at bounding box center [220, 463] width 389 height 28
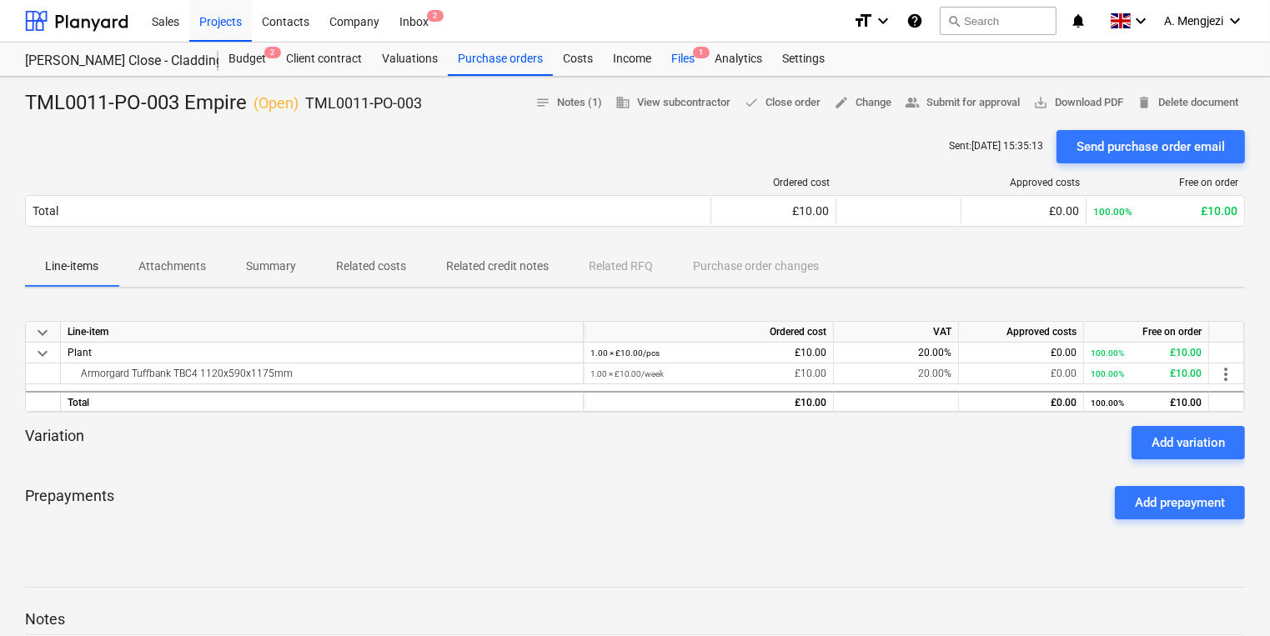
click at [669, 52] on div "Files 1" at bounding box center [682, 59] width 43 height 33
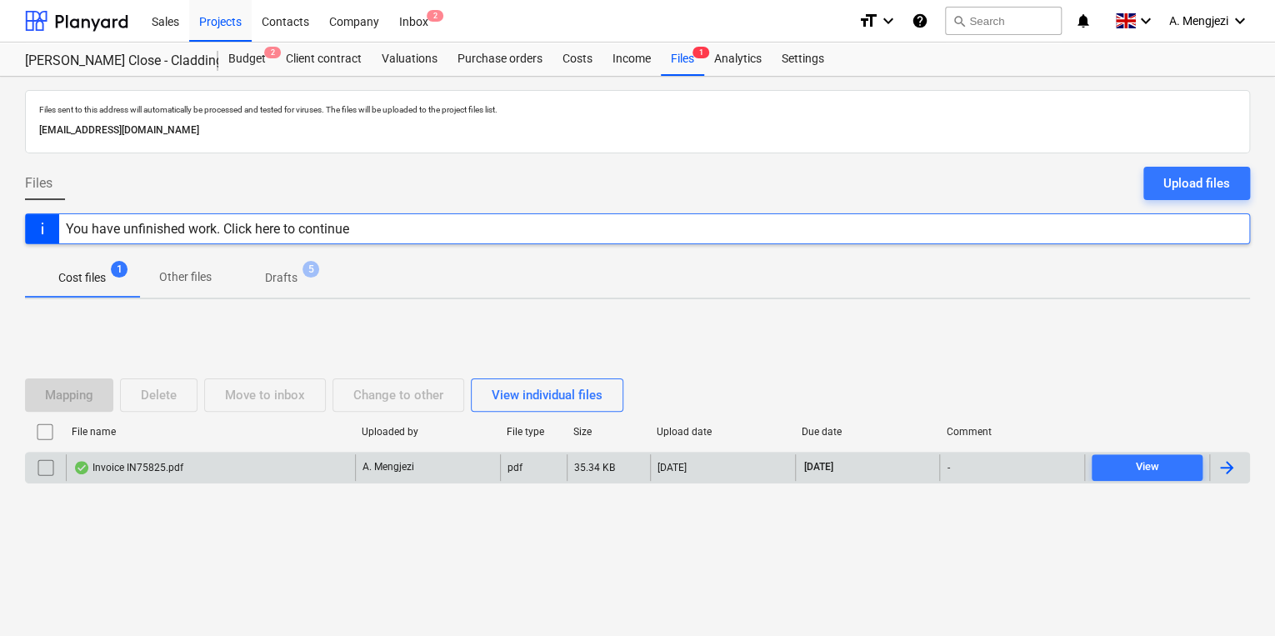
click at [355, 473] on div "A. Mengjezi" at bounding box center [427, 467] width 145 height 27
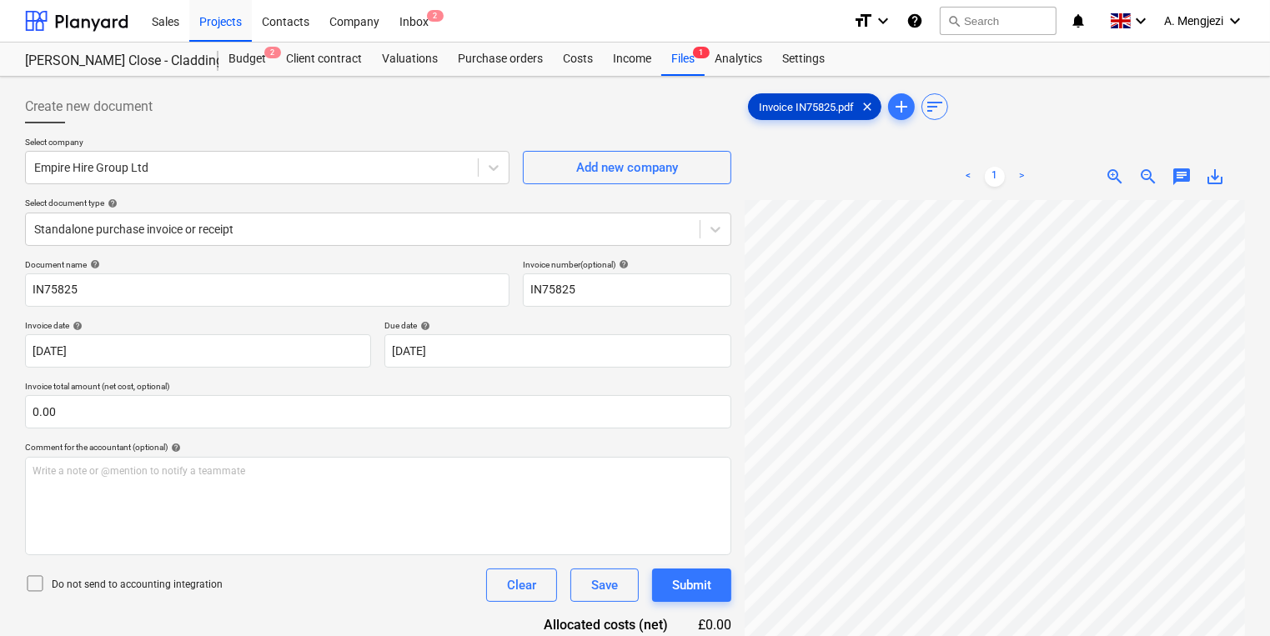
click at [809, 240] on div "Invoice IN75825.pdf clear add sort < 1 > zoom_in zoom_out chat 0 save_alt" at bounding box center [994, 439] width 500 height 699
drag, startPoint x: 794, startPoint y: 191, endPoint x: 804, endPoint y: 110, distance: 81.5
click at [804, 110] on span "Invoice IN75825.pdf" at bounding box center [806, 107] width 115 height 13
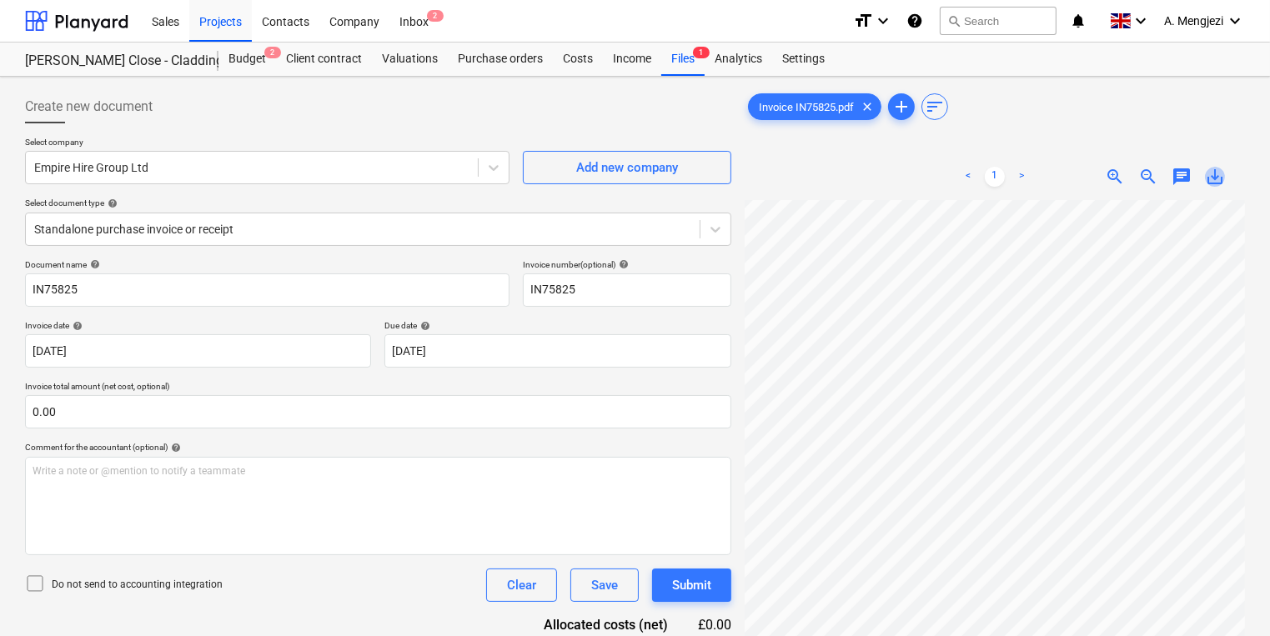
click at [1211, 175] on span "save_alt" at bounding box center [1215, 177] width 20 height 20
